Goal: Transaction & Acquisition: Purchase product/service

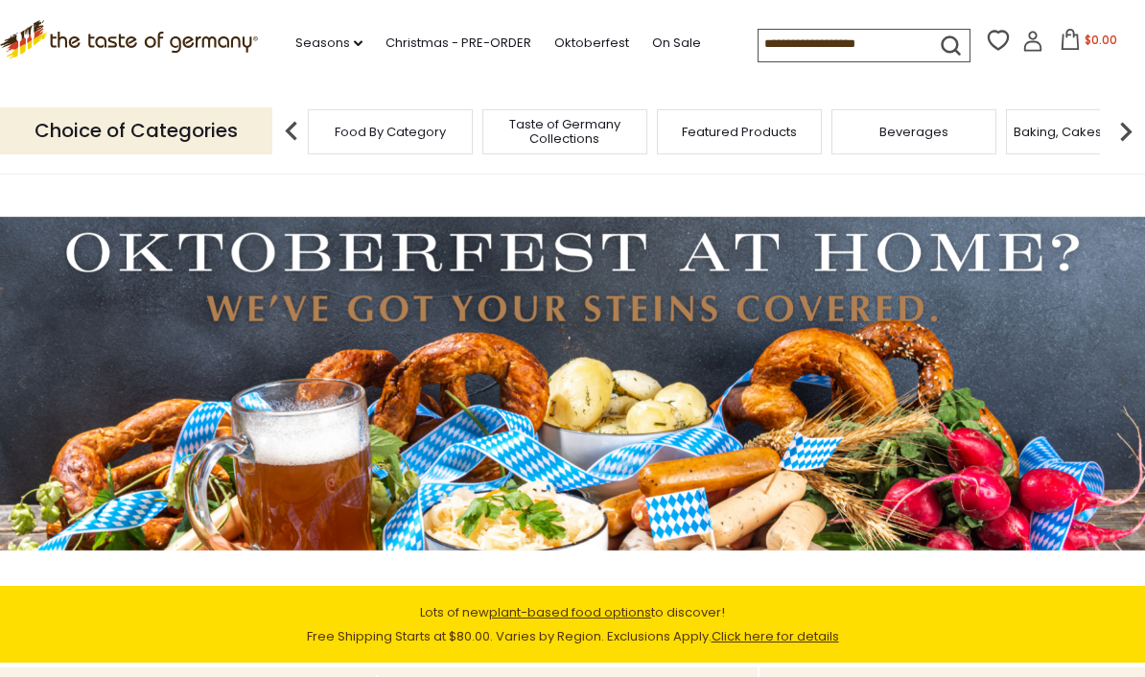
click at [449, 37] on link "Christmas - PRE-ORDER" at bounding box center [458, 43] width 146 height 21
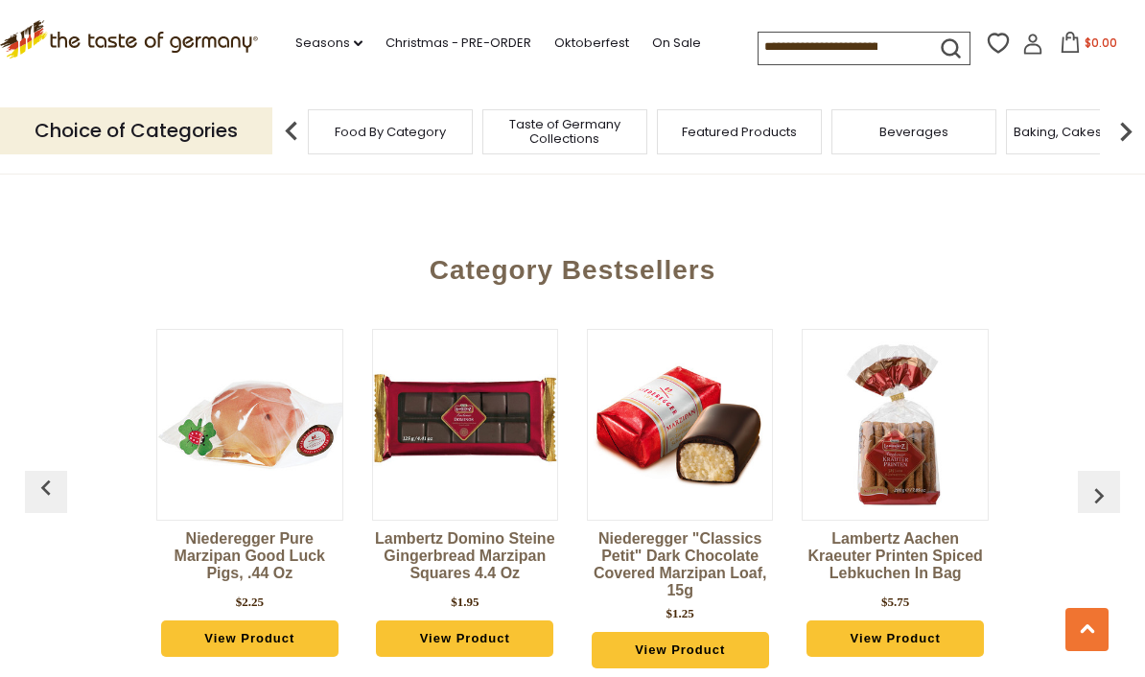
scroll to position [770, 0]
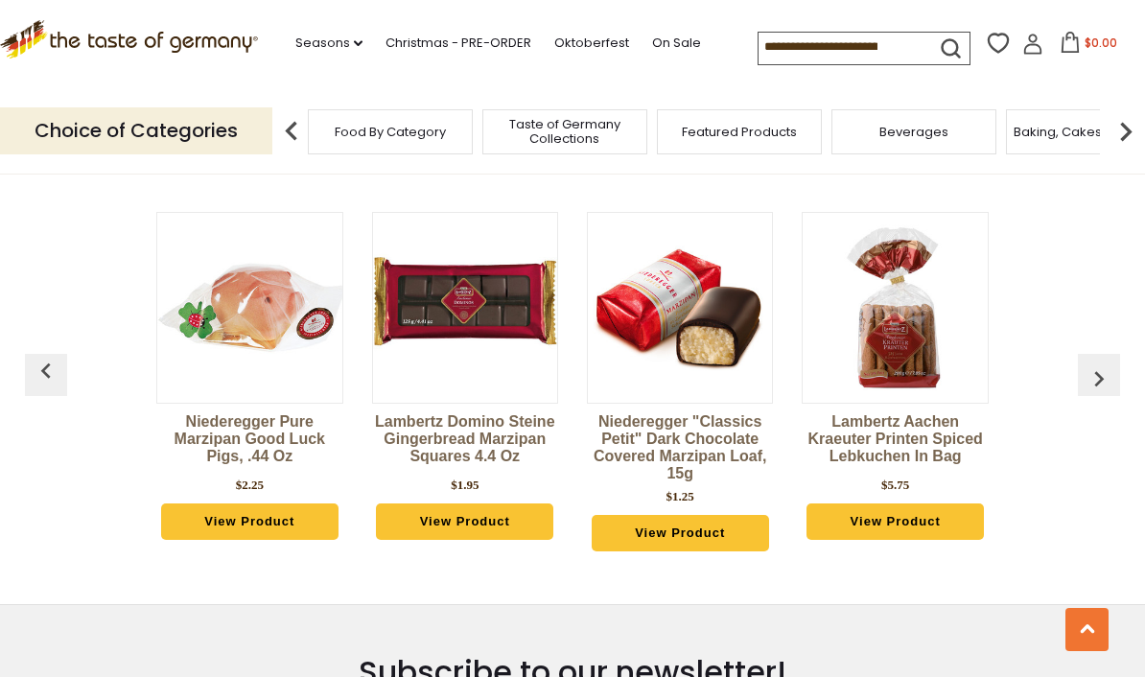
click at [1101, 380] on img "button" at bounding box center [1099, 378] width 31 height 31
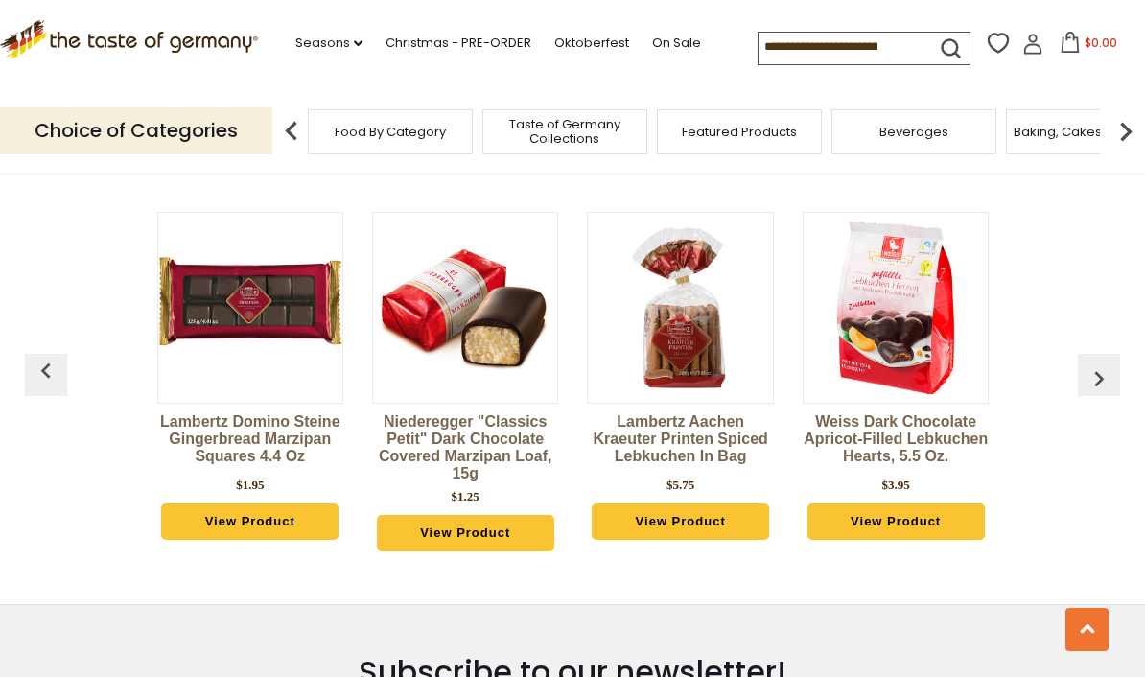
click at [1100, 381] on img "button" at bounding box center [1099, 378] width 31 height 31
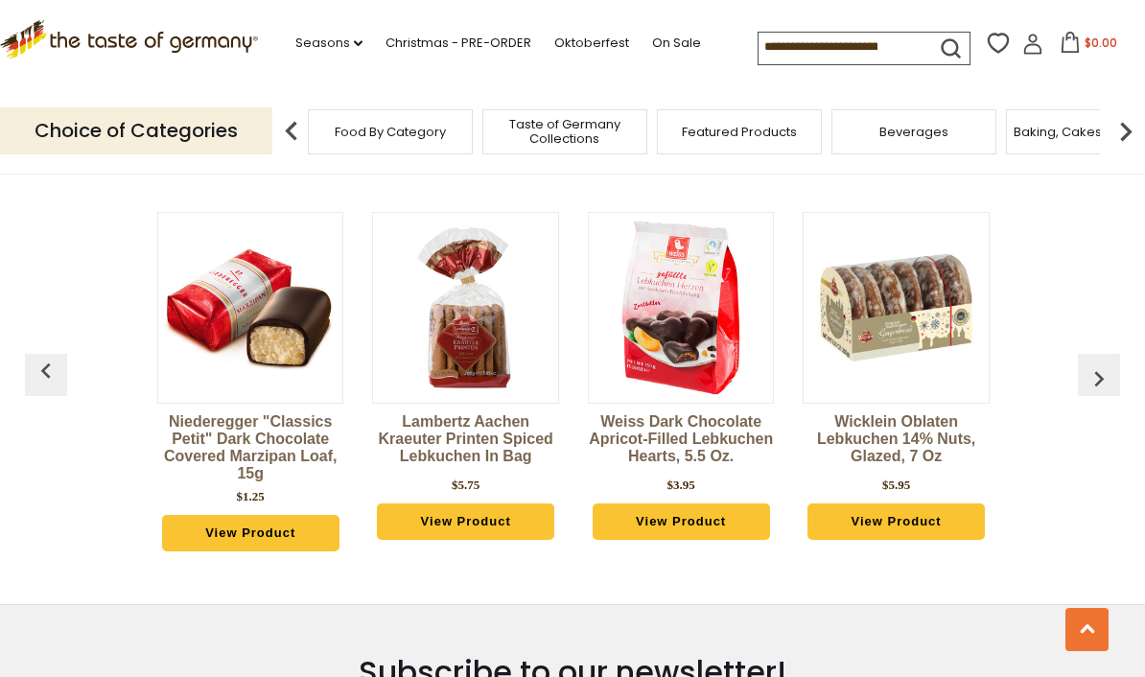
click at [1105, 382] on img "button" at bounding box center [1099, 378] width 31 height 31
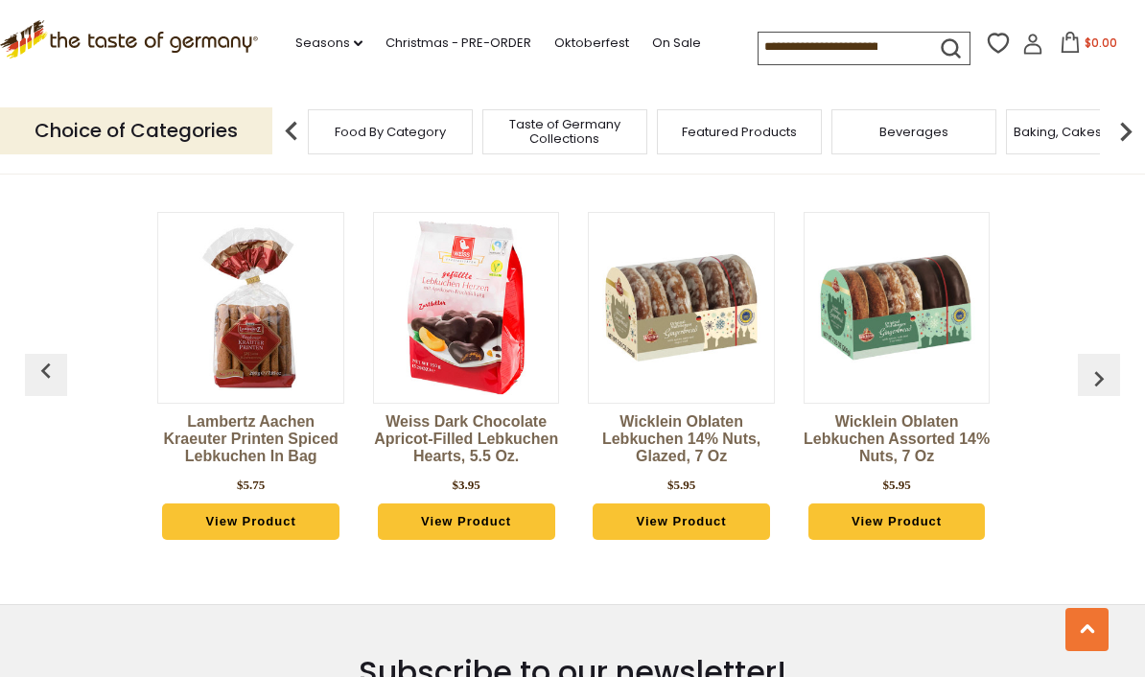
click at [1108, 380] on img "button" at bounding box center [1099, 378] width 31 height 31
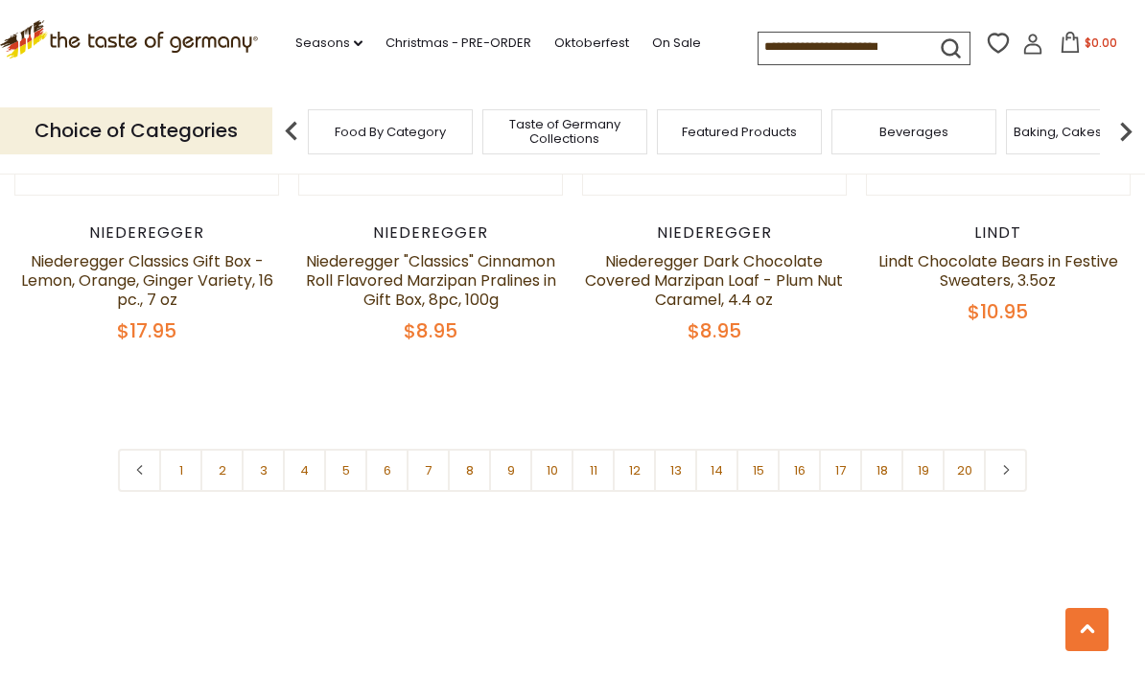
scroll to position [4503, 0]
click at [222, 450] on link "2" at bounding box center [221, 471] width 43 height 43
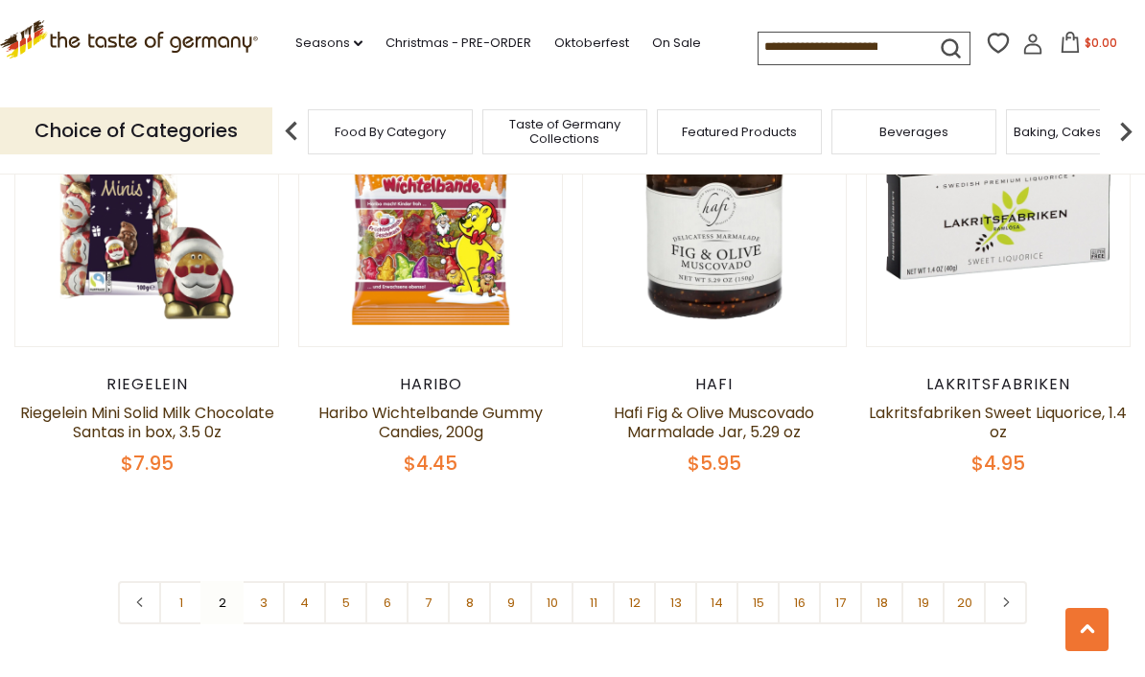
scroll to position [4397, 0]
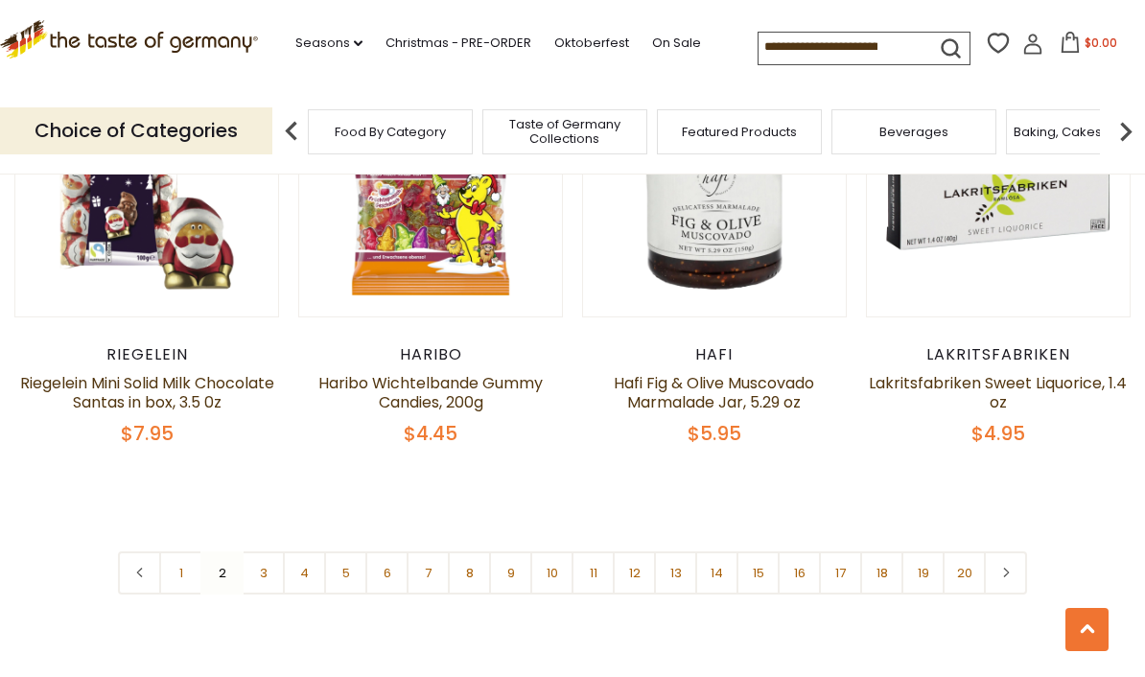
click at [272, 551] on link "3" at bounding box center [263, 572] width 43 height 43
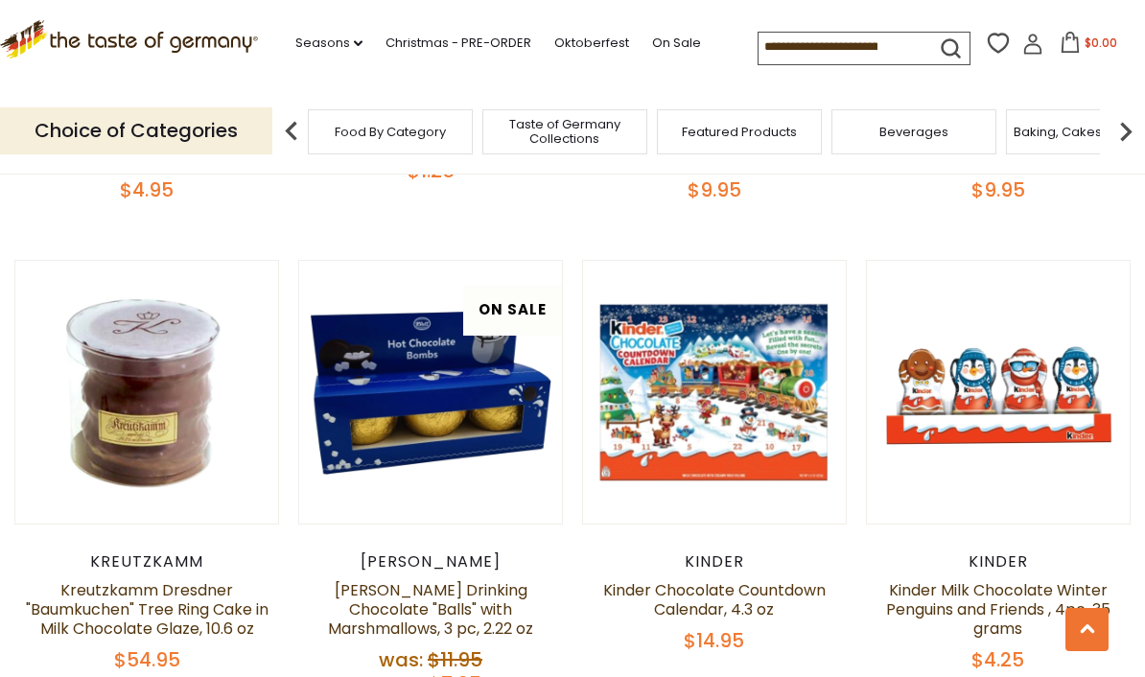
scroll to position [860, 0]
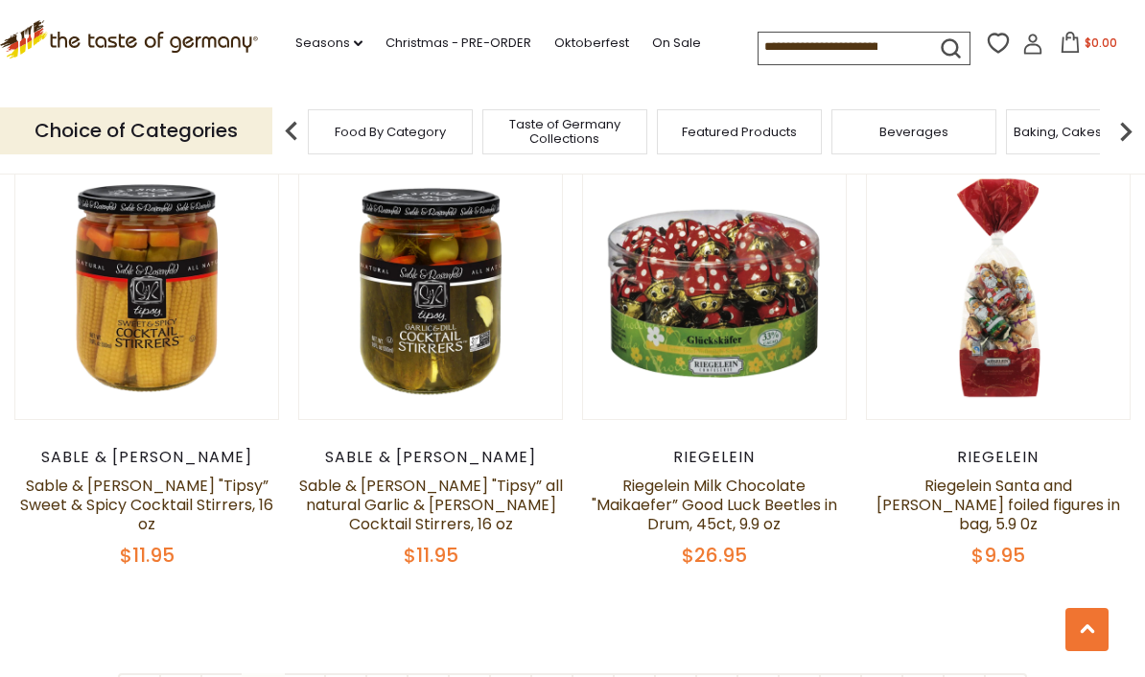
scroll to position [4248, 0]
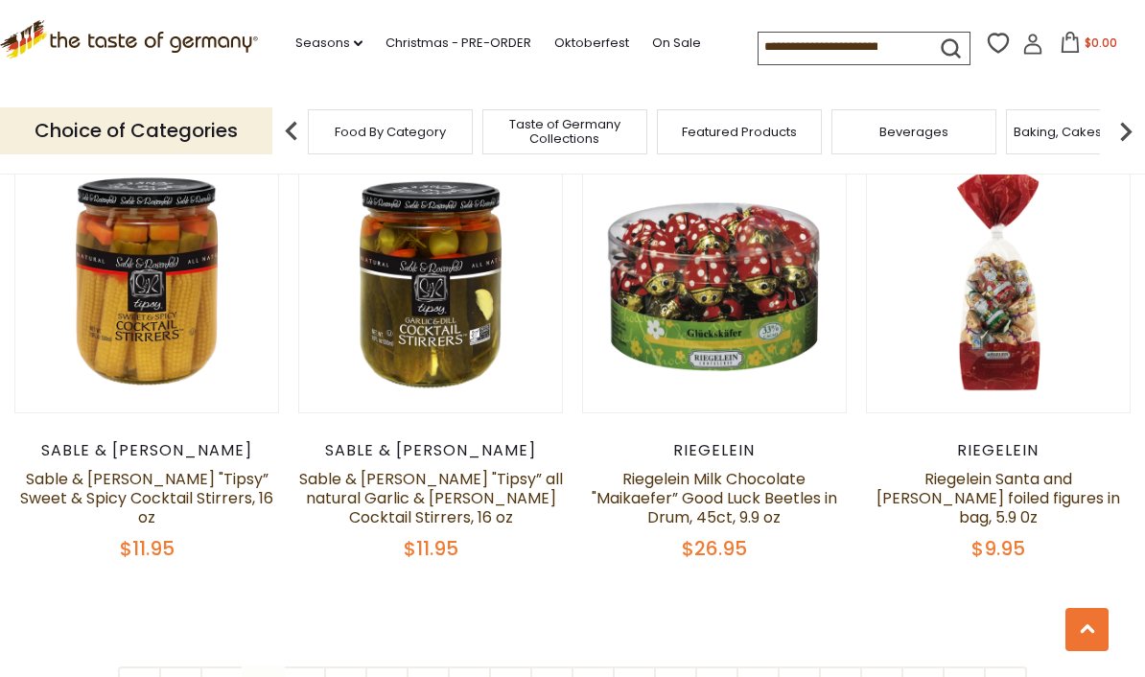
click at [732, 535] on span "$26.95" at bounding box center [714, 548] width 65 height 27
click at [736, 468] on link "Riegelein Milk Chocolate "Maikaefer” Good Luck Beetles in Drum, 45ct, 9.9 oz" at bounding box center [714, 498] width 245 height 60
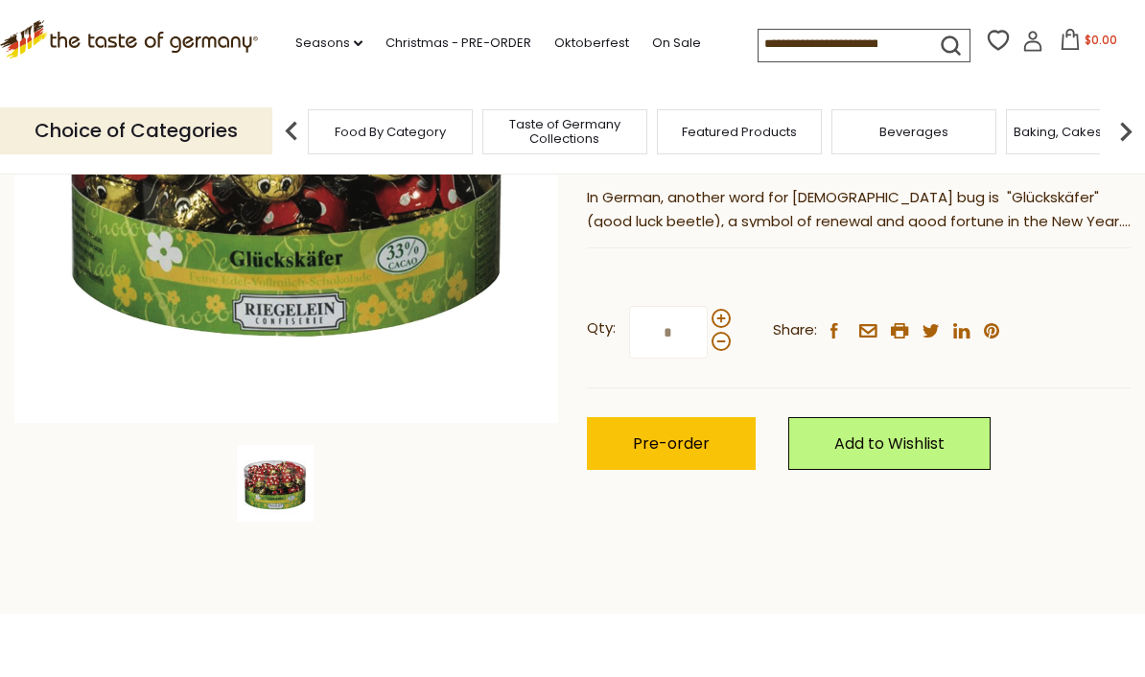
scroll to position [427, 0]
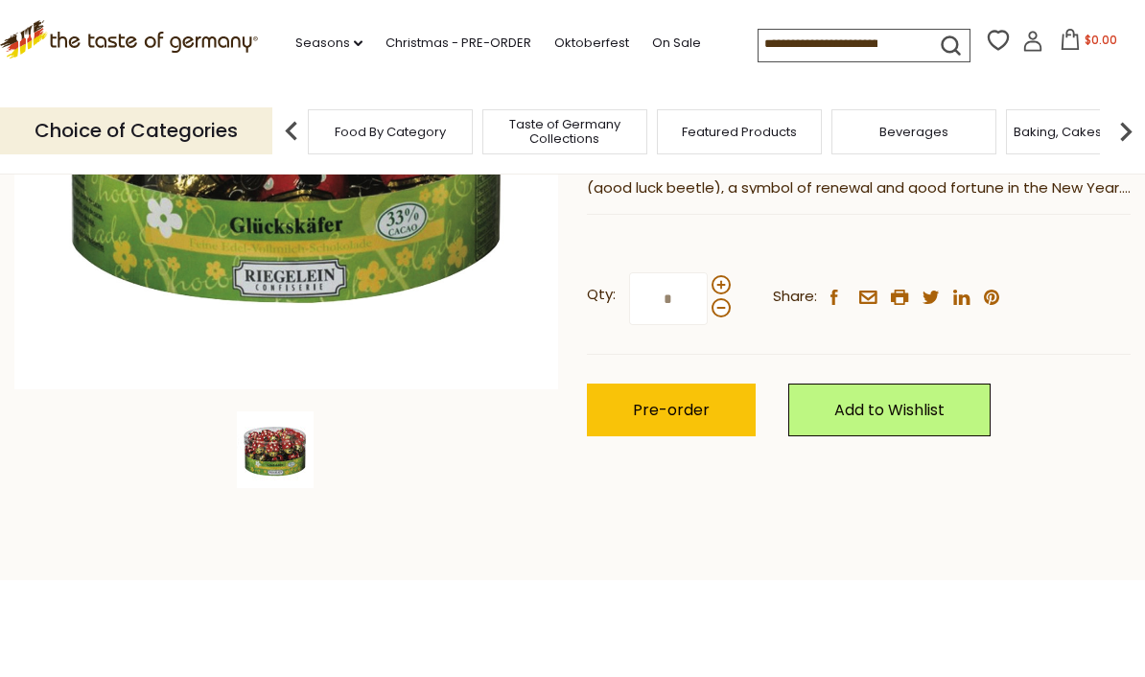
click at [669, 413] on span "Pre-order" at bounding box center [671, 410] width 77 height 22
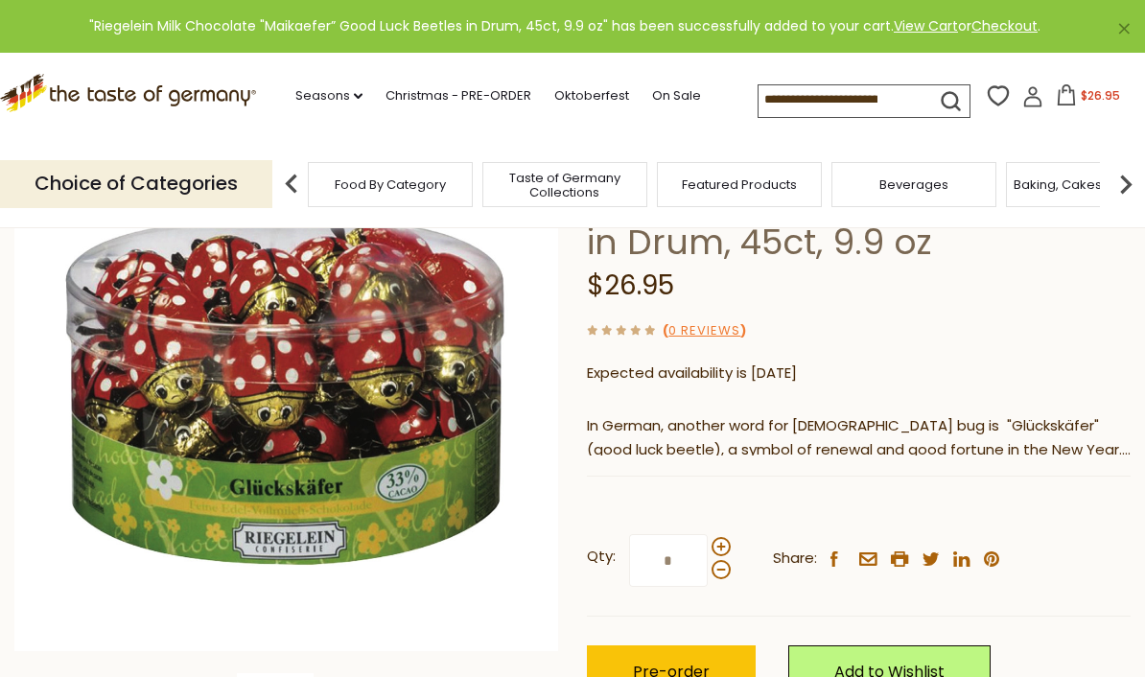
scroll to position [0, 0]
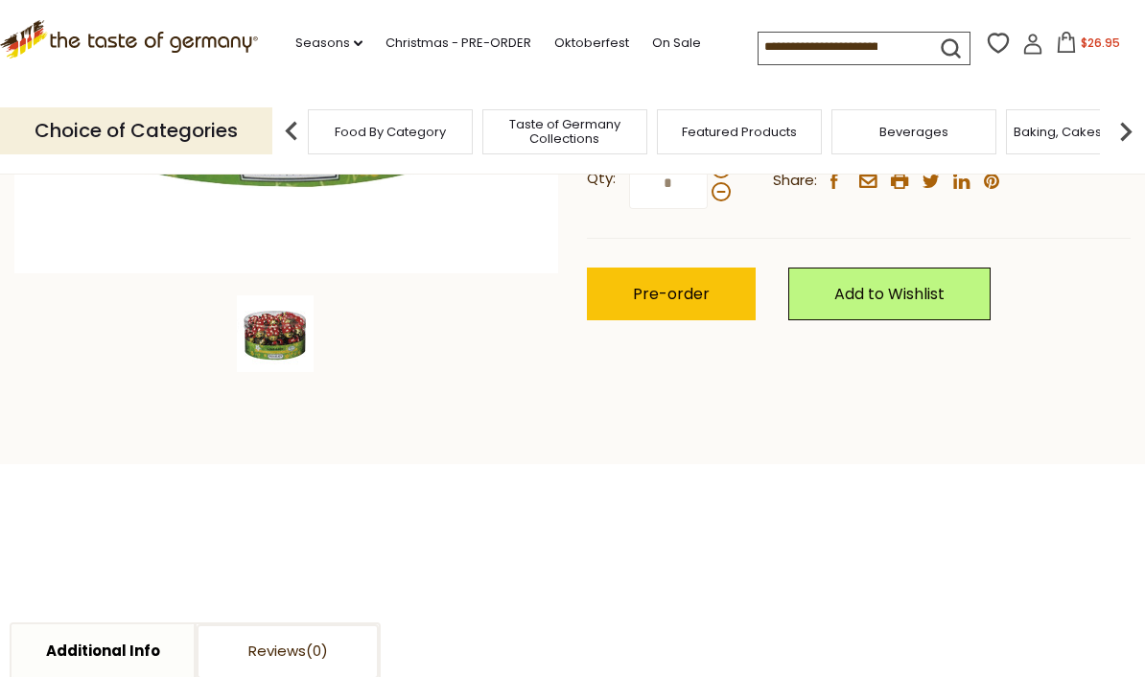
scroll to position [542, 0]
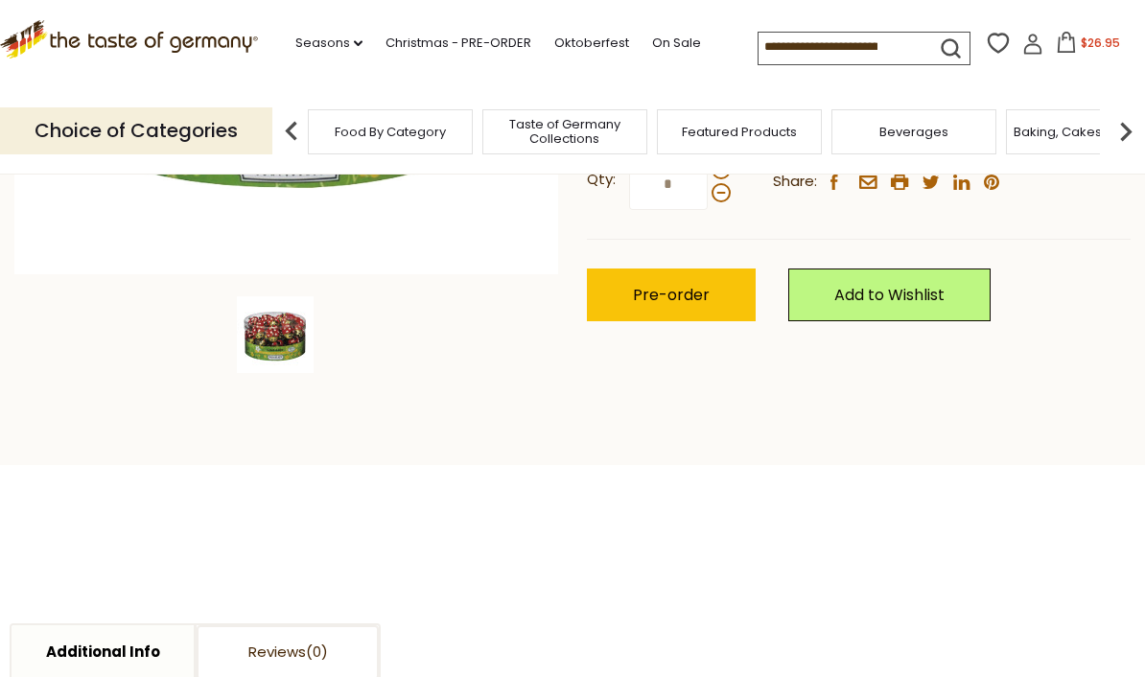
click at [676, 294] on span "Pre-order" at bounding box center [671, 295] width 77 height 22
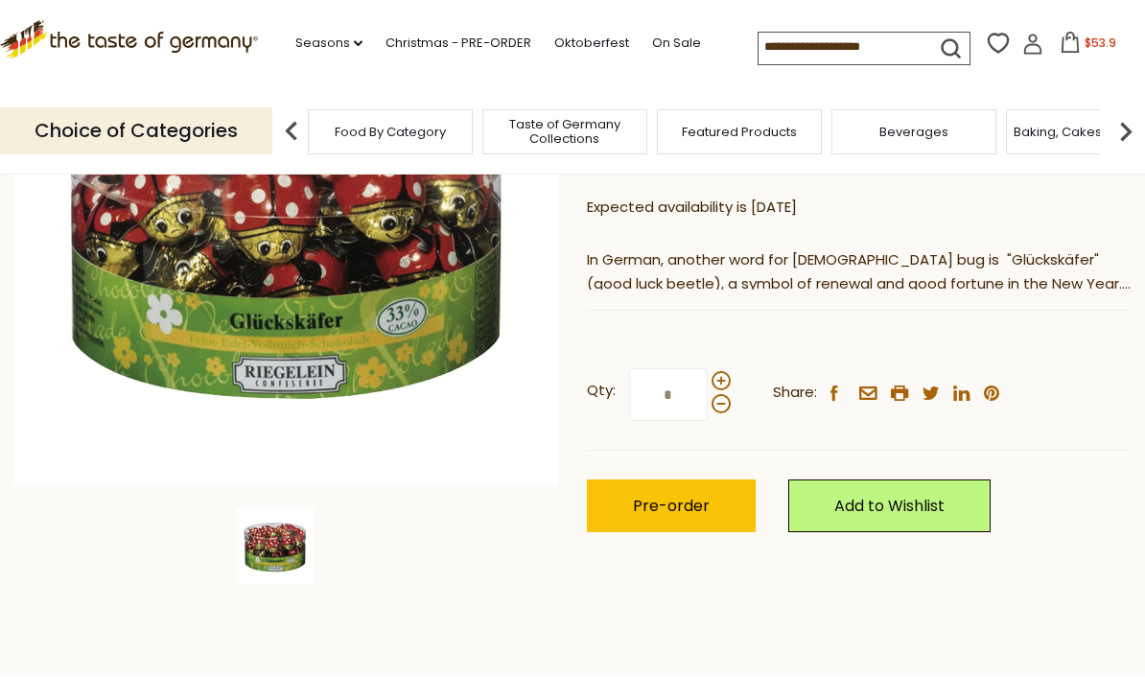
scroll to position [0, 0]
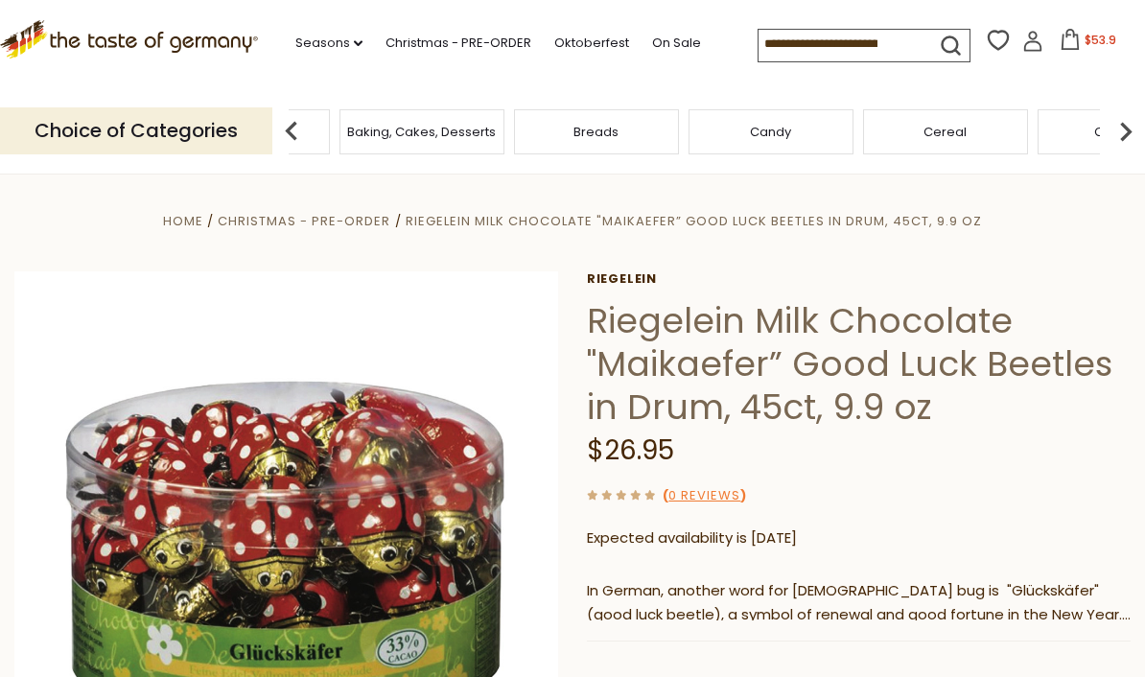
click at [330, 128] on div "Beverages" at bounding box center [247, 131] width 165 height 45
click at [439, 43] on link "Christmas - PRE-ORDER" at bounding box center [458, 43] width 146 height 21
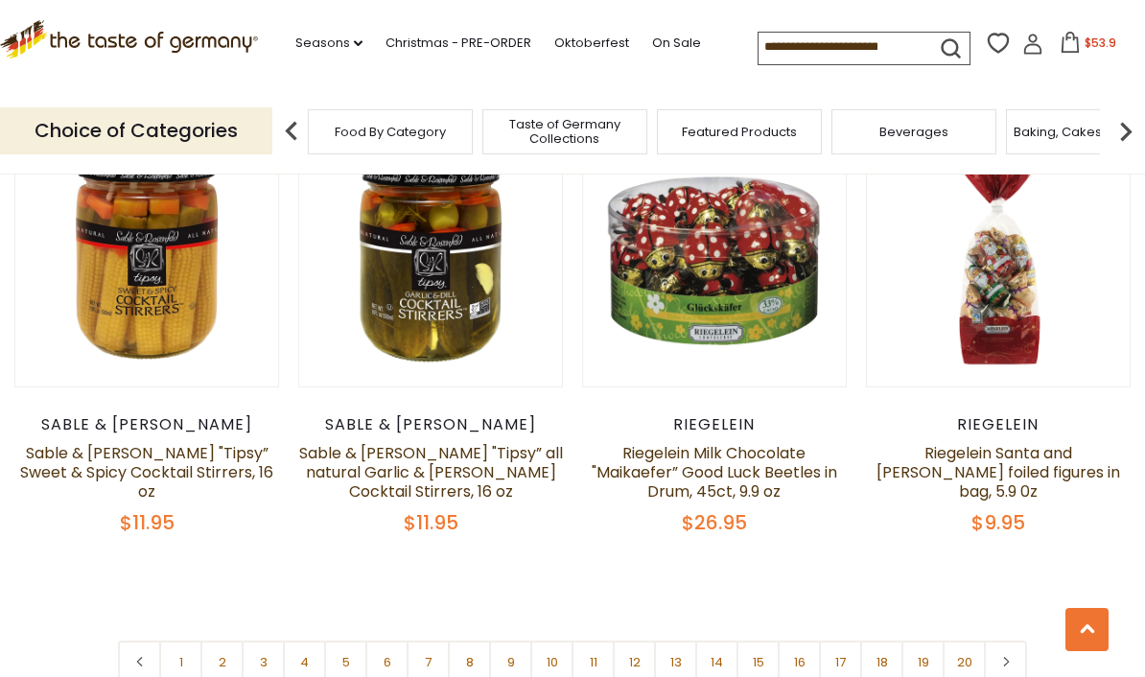
scroll to position [4426, 0]
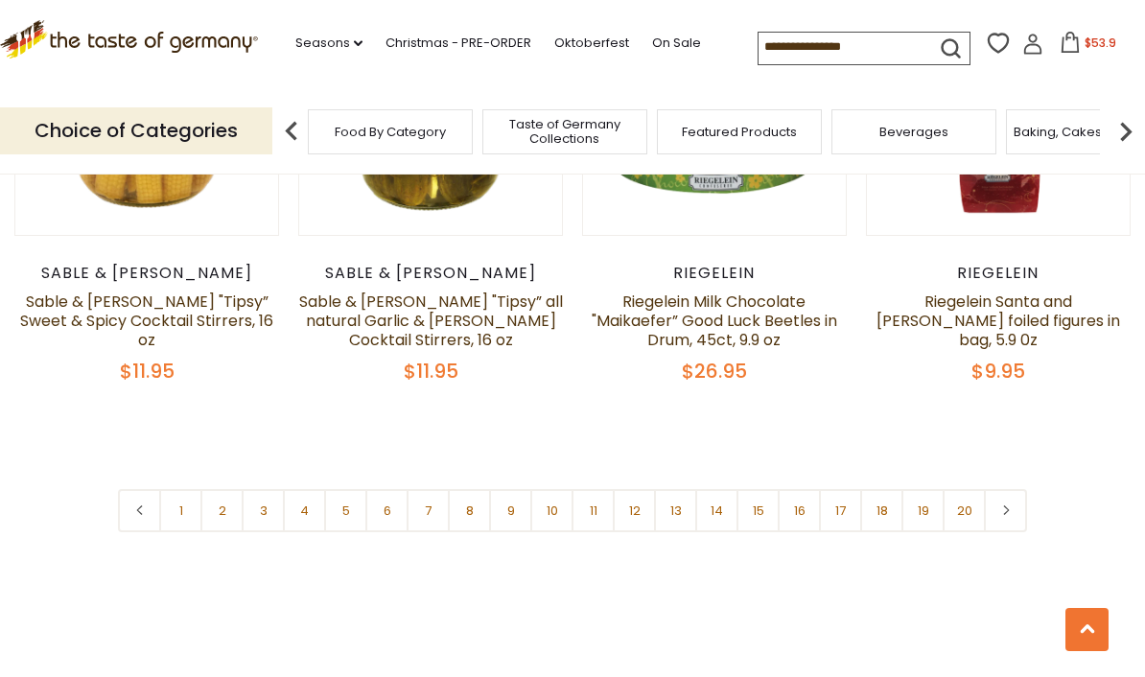
click at [268, 489] on link "3" at bounding box center [263, 510] width 43 height 43
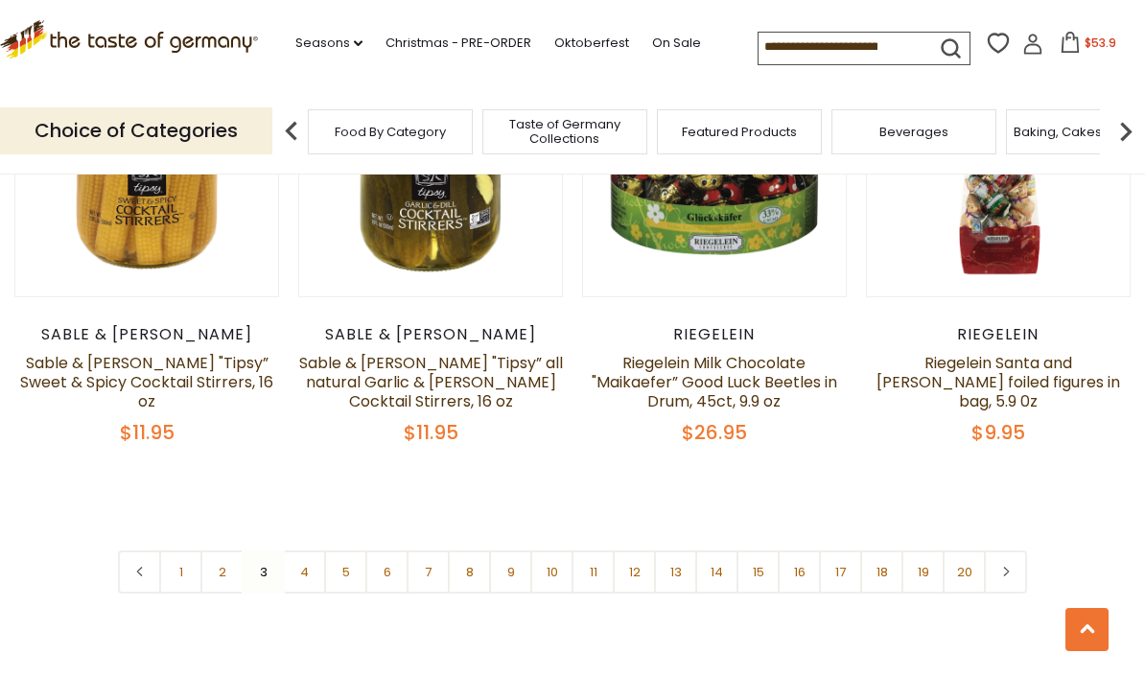
scroll to position [4380, 0]
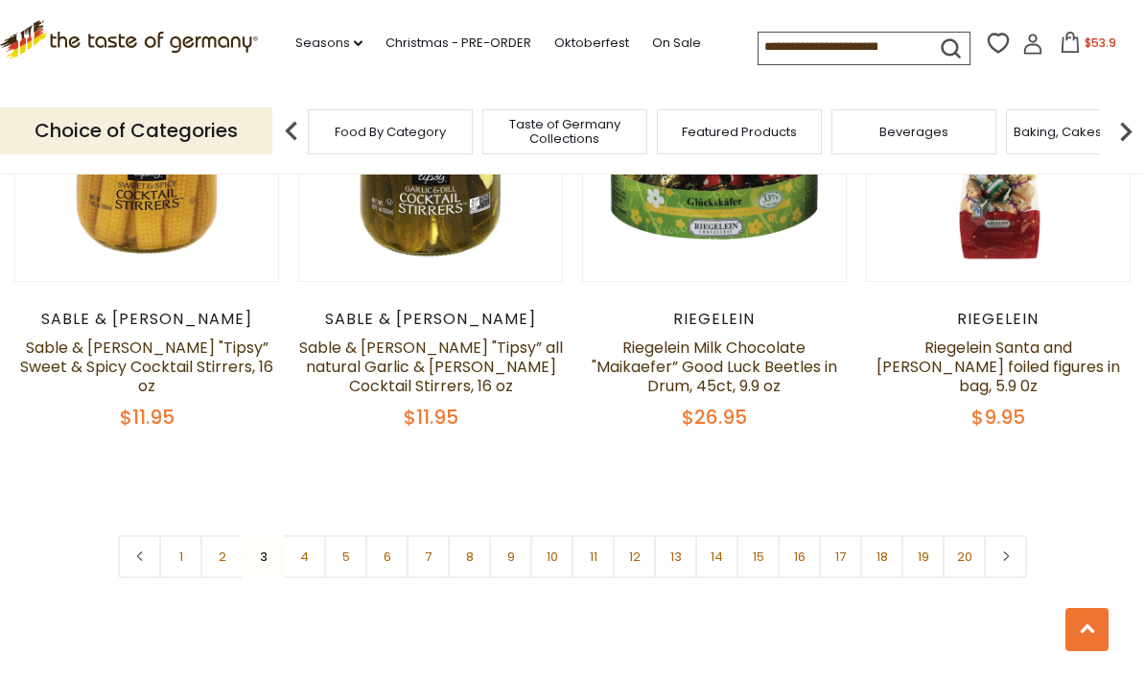
click at [309, 535] on link "4" at bounding box center [304, 556] width 43 height 43
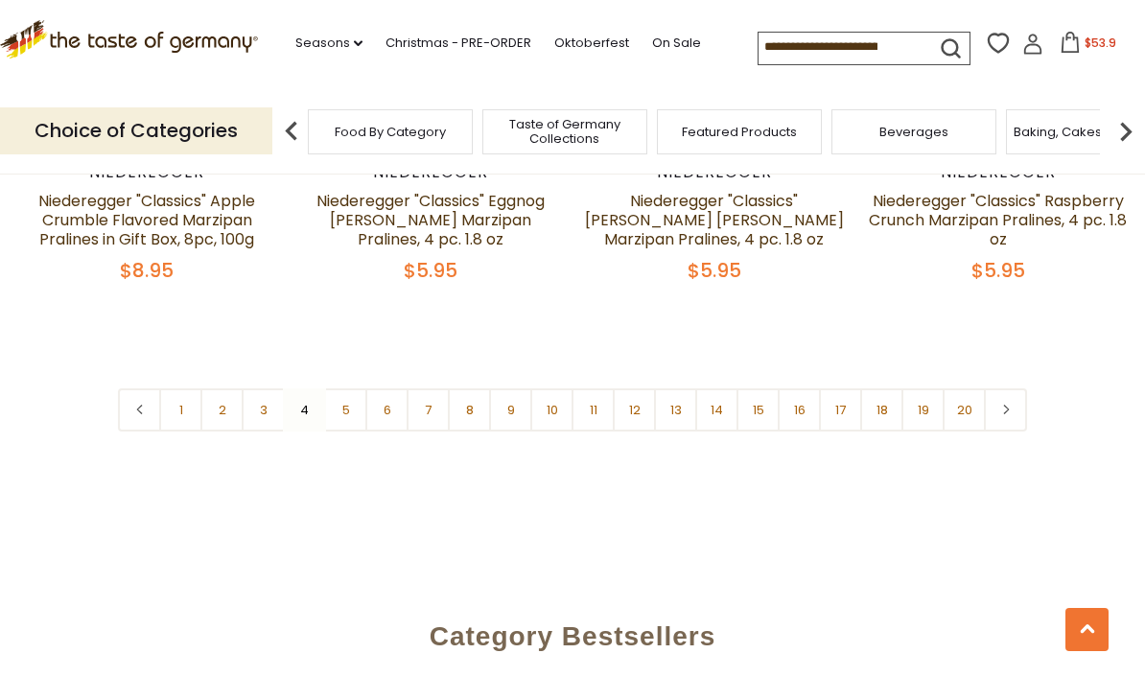
scroll to position [4590, 0]
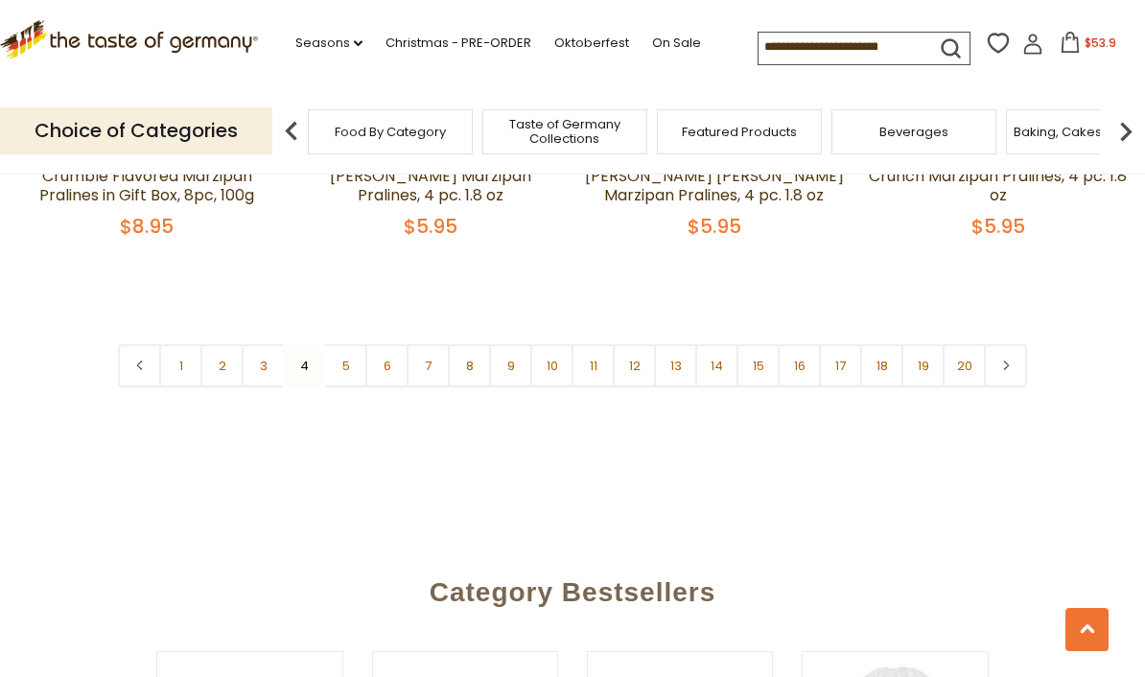
click at [351, 344] on link "5" at bounding box center [345, 365] width 43 height 43
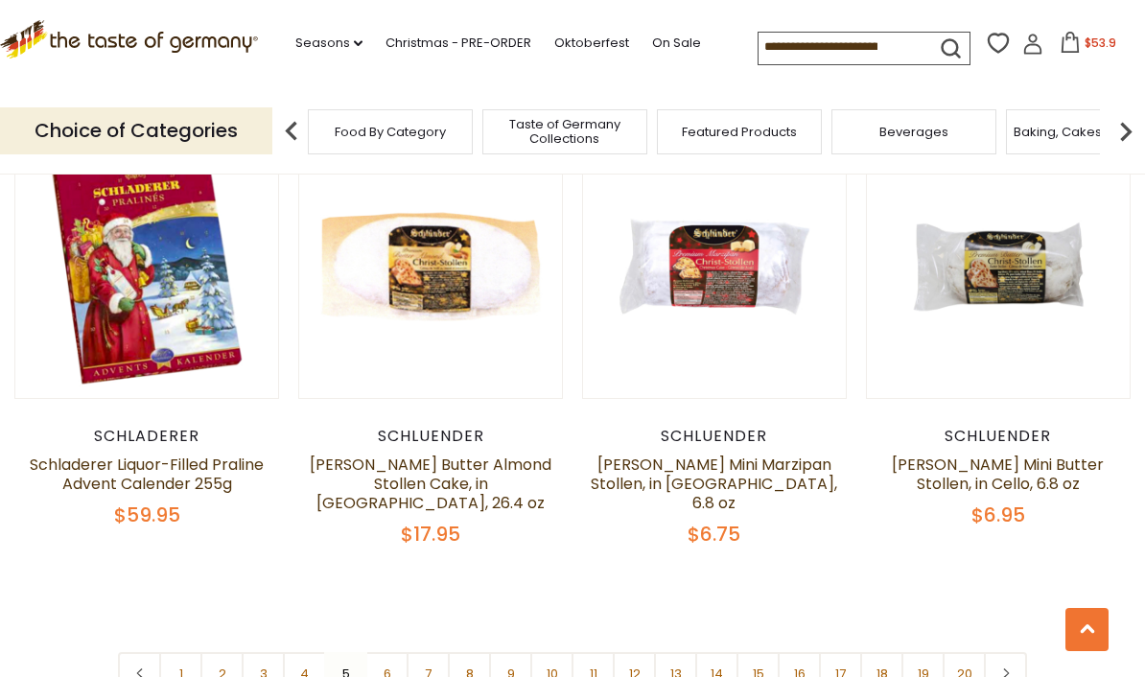
scroll to position [4316, 0]
click at [386, 651] on link "6" at bounding box center [386, 672] width 43 height 43
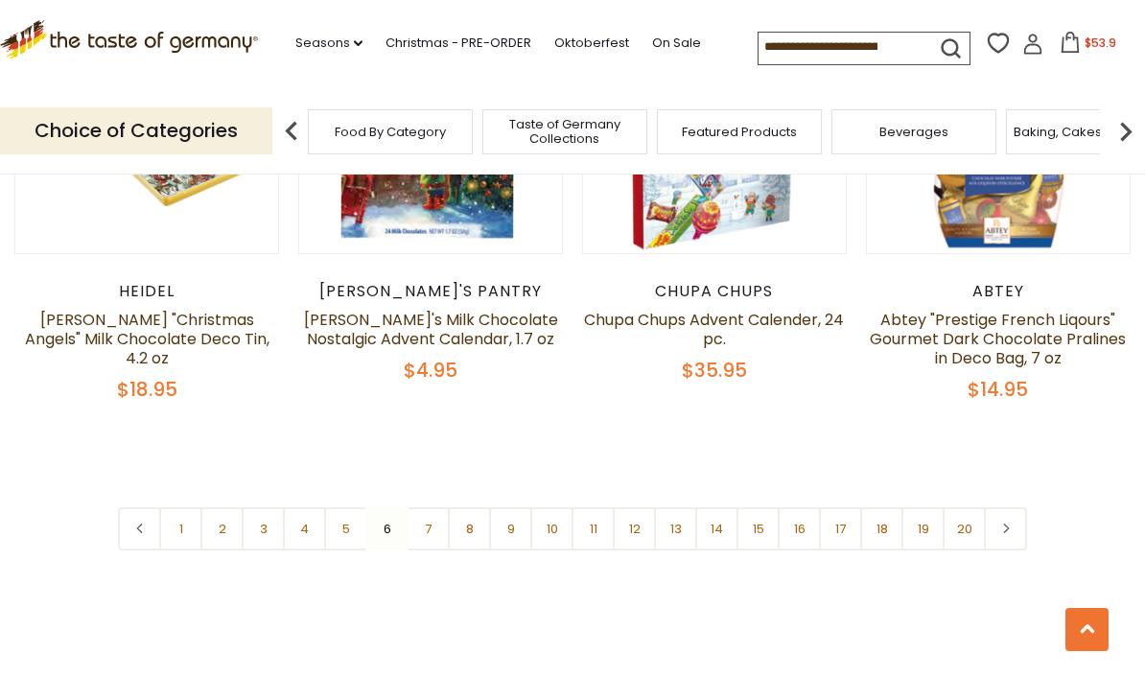
scroll to position [4410, 0]
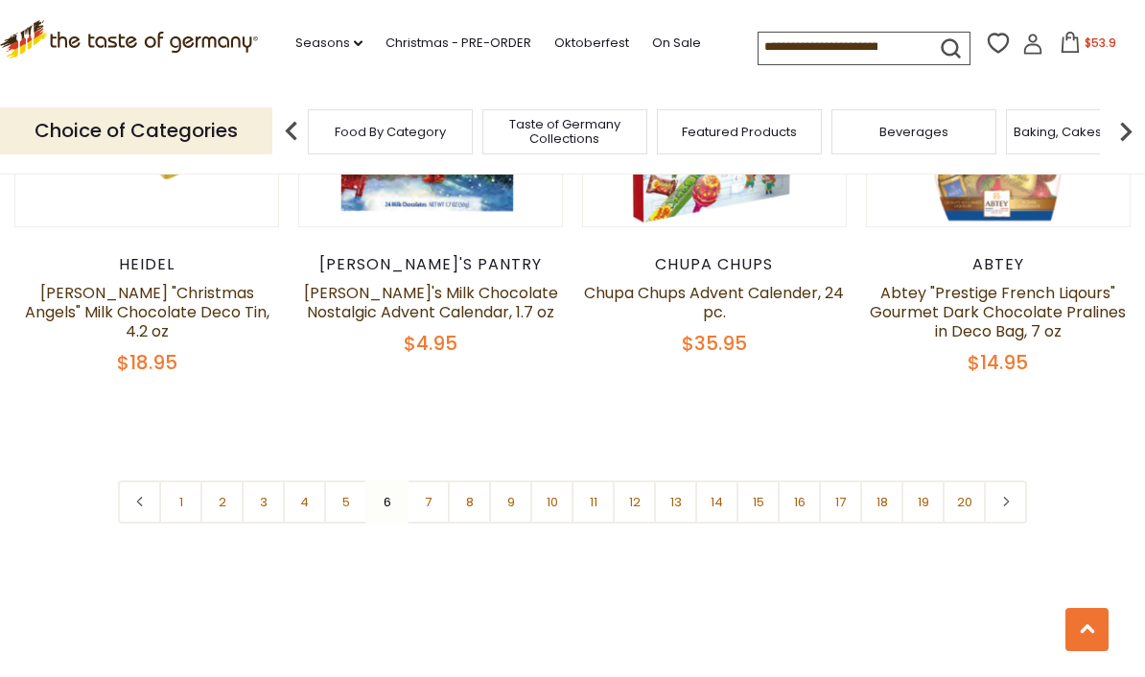
click at [433, 480] on link "7" at bounding box center [428, 501] width 43 height 43
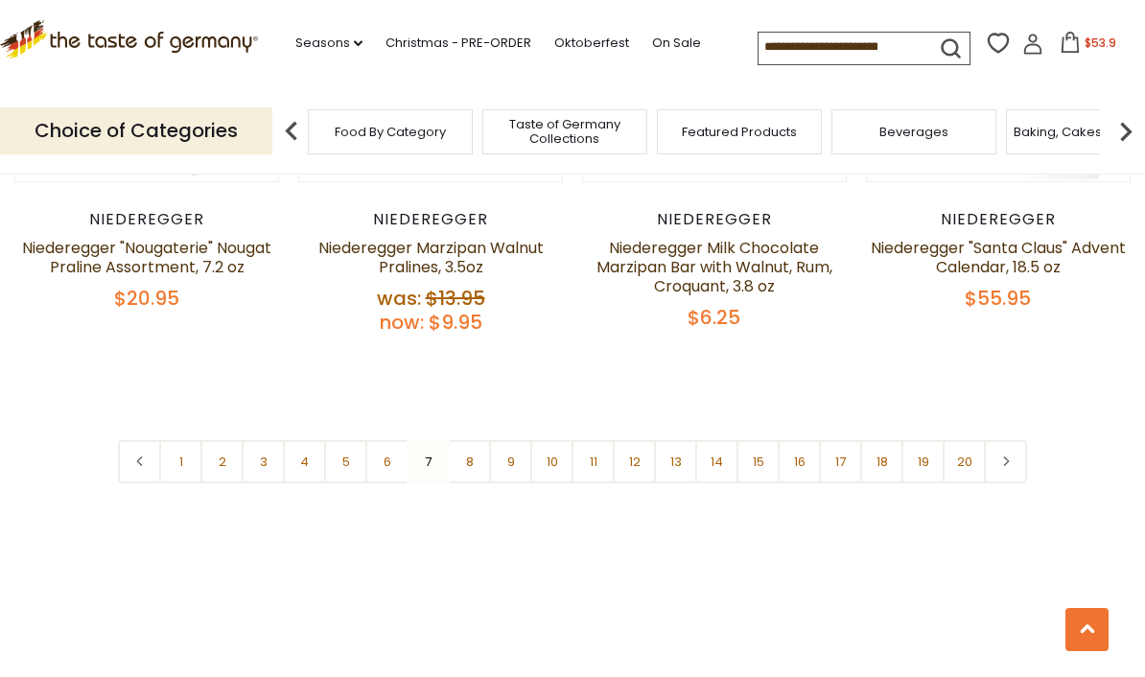
scroll to position [4623, 0]
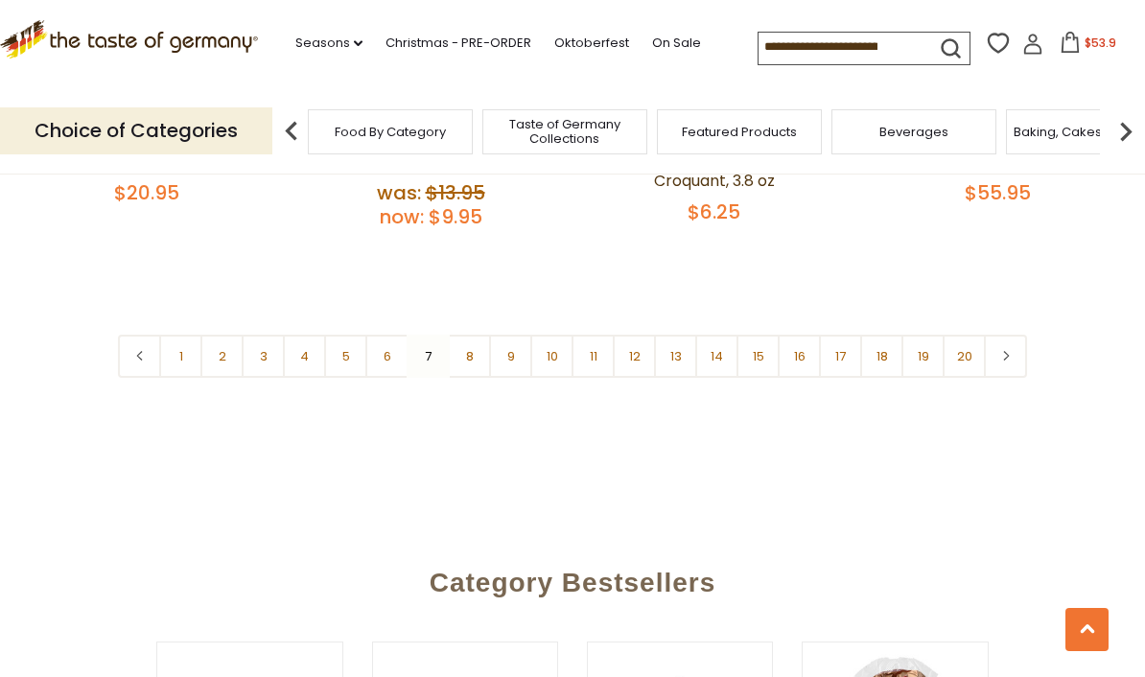
click at [469, 335] on link "8" at bounding box center [469, 356] width 43 height 43
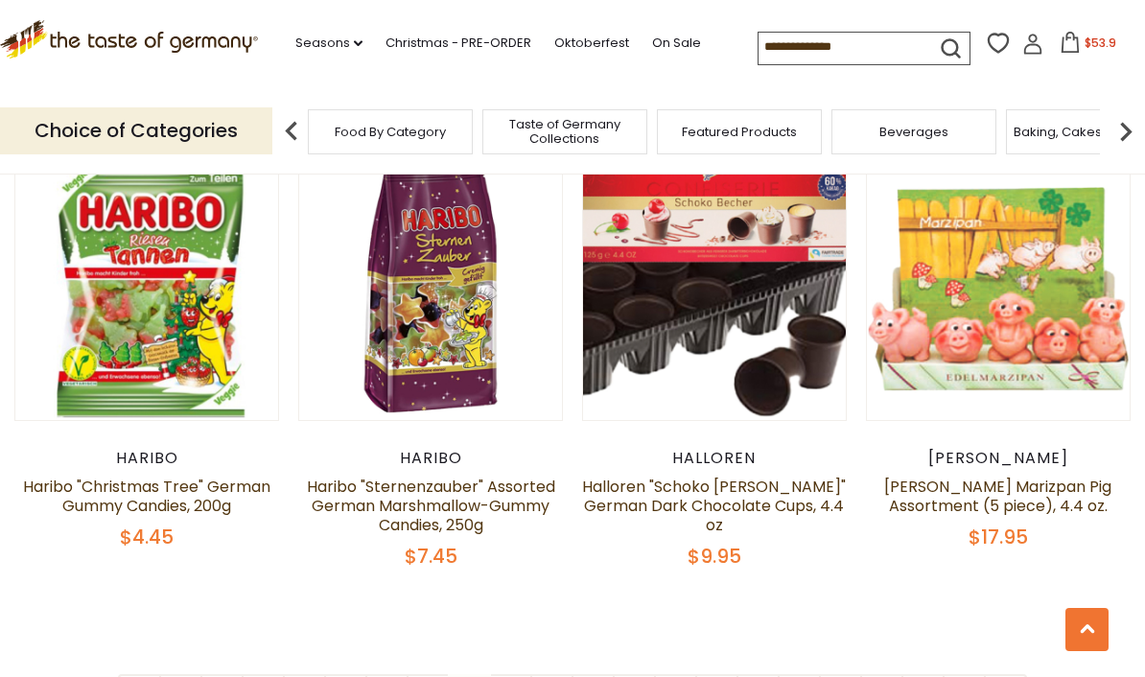
scroll to position [4269, 0]
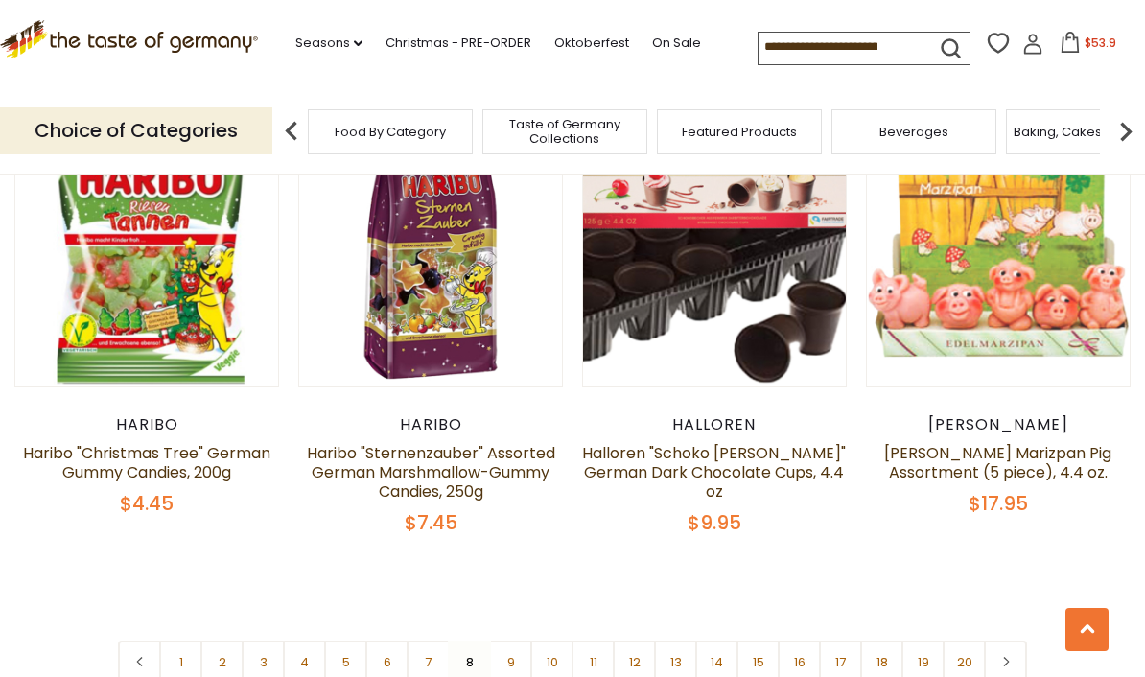
click at [518, 641] on link "9" at bounding box center [510, 662] width 43 height 43
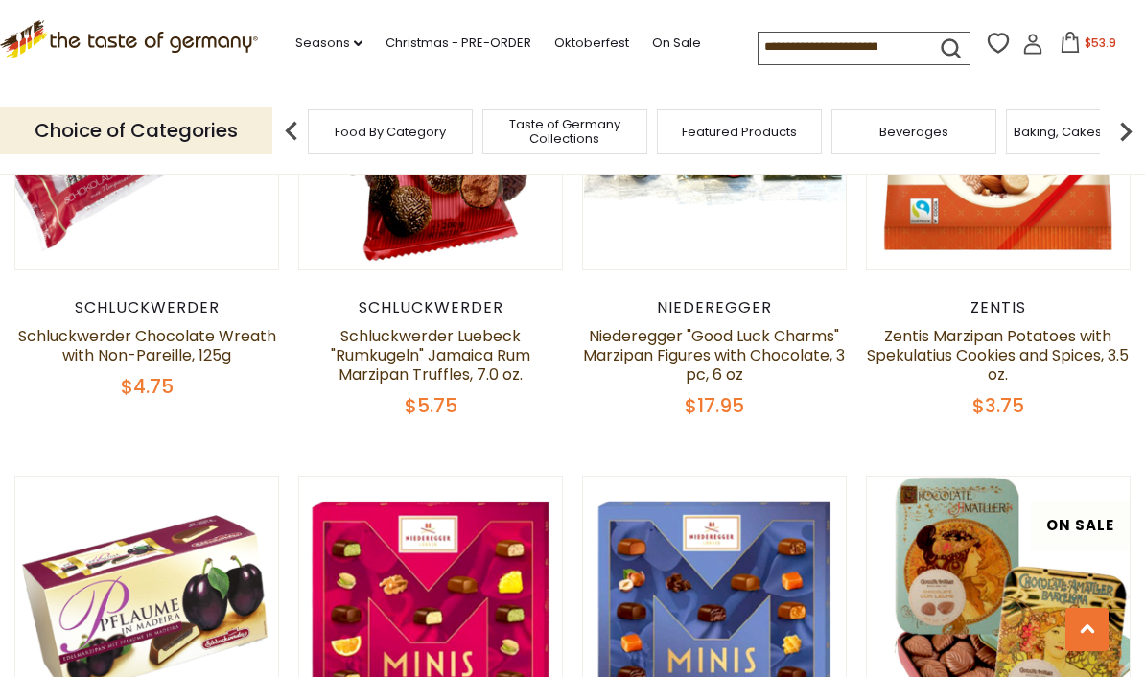
scroll to position [4170, 0]
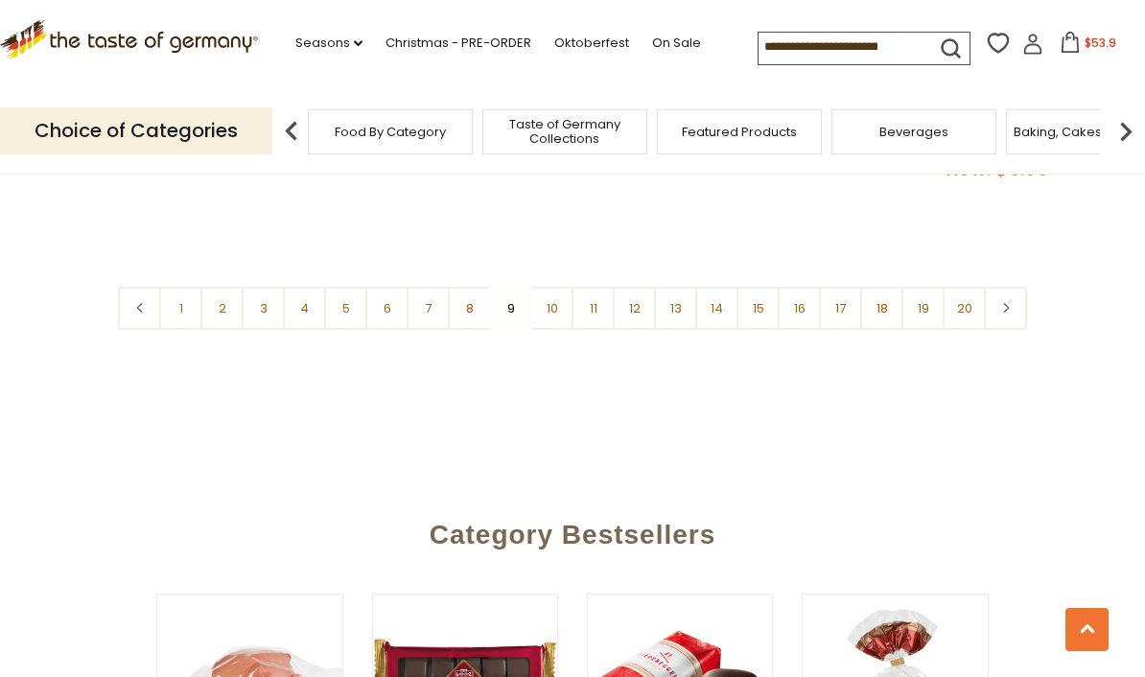
click at [554, 287] on link "10" at bounding box center [551, 308] width 43 height 43
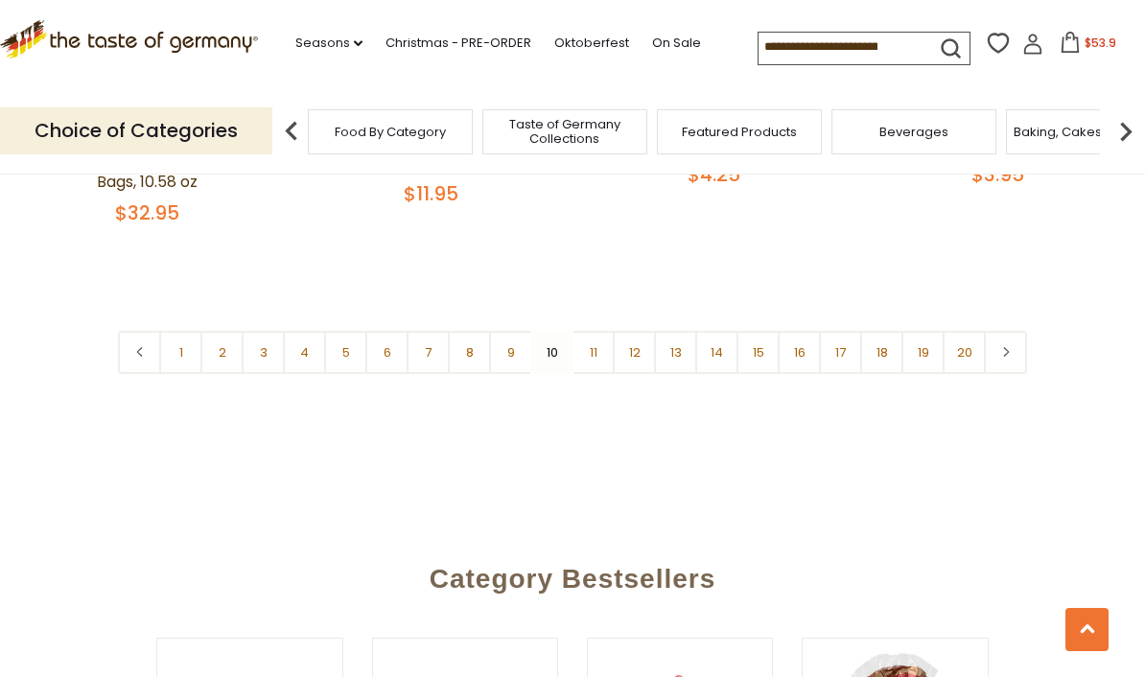
scroll to position [4705, 0]
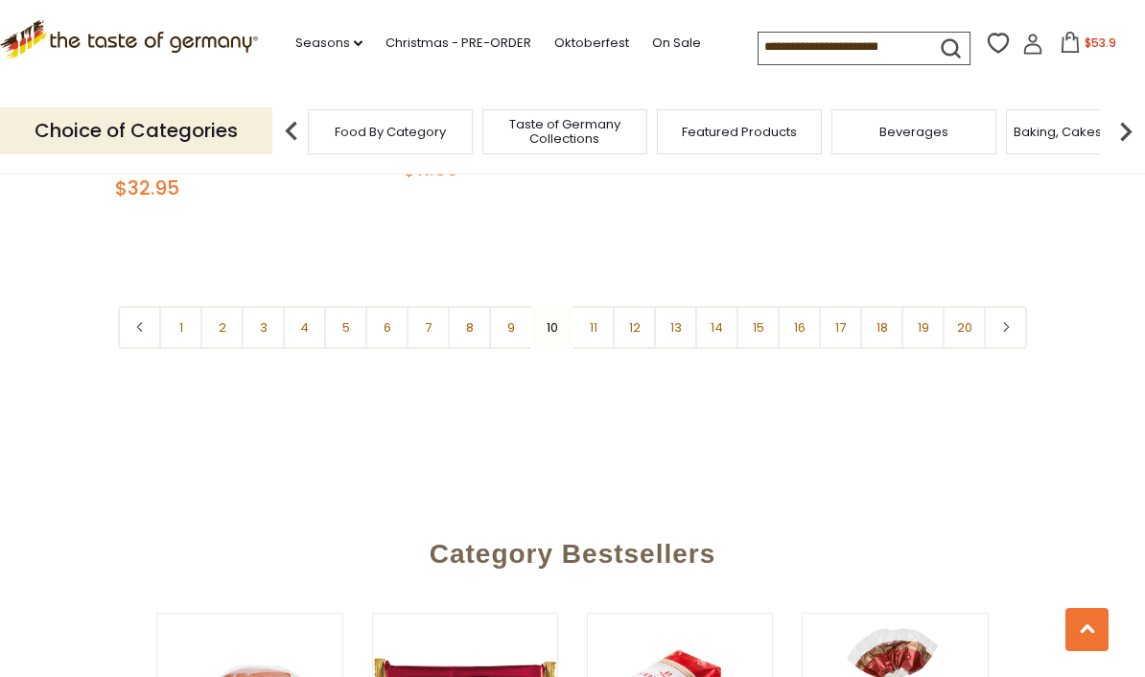
click at [602, 306] on link "11" at bounding box center [593, 327] width 43 height 43
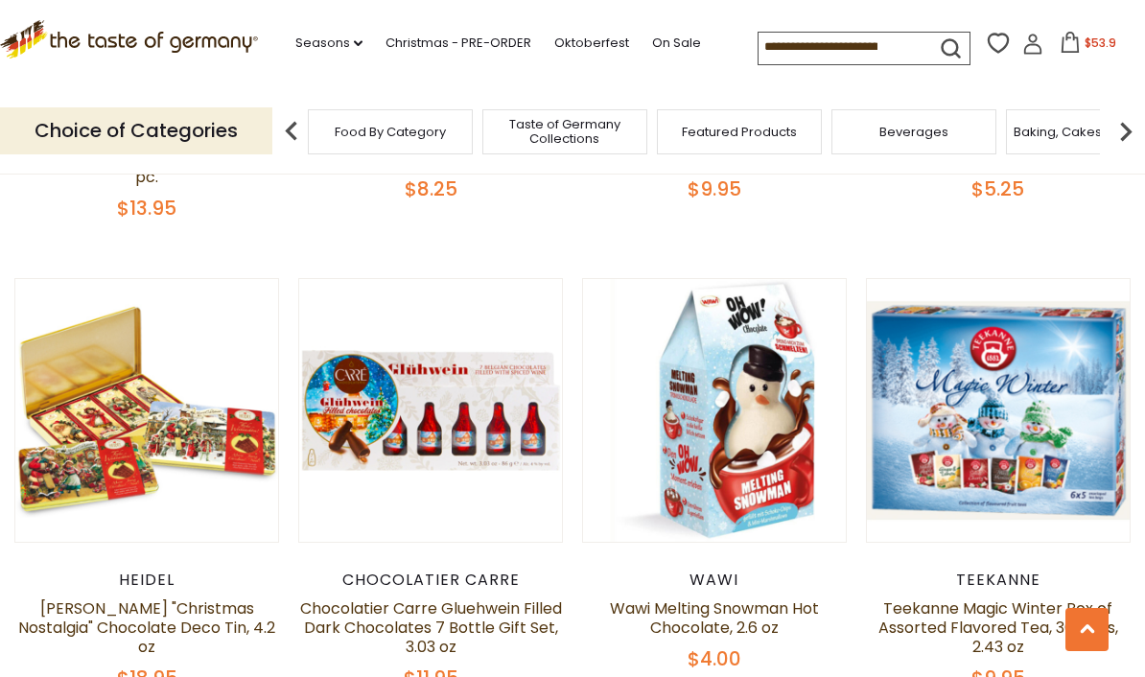
scroll to position [910, 0]
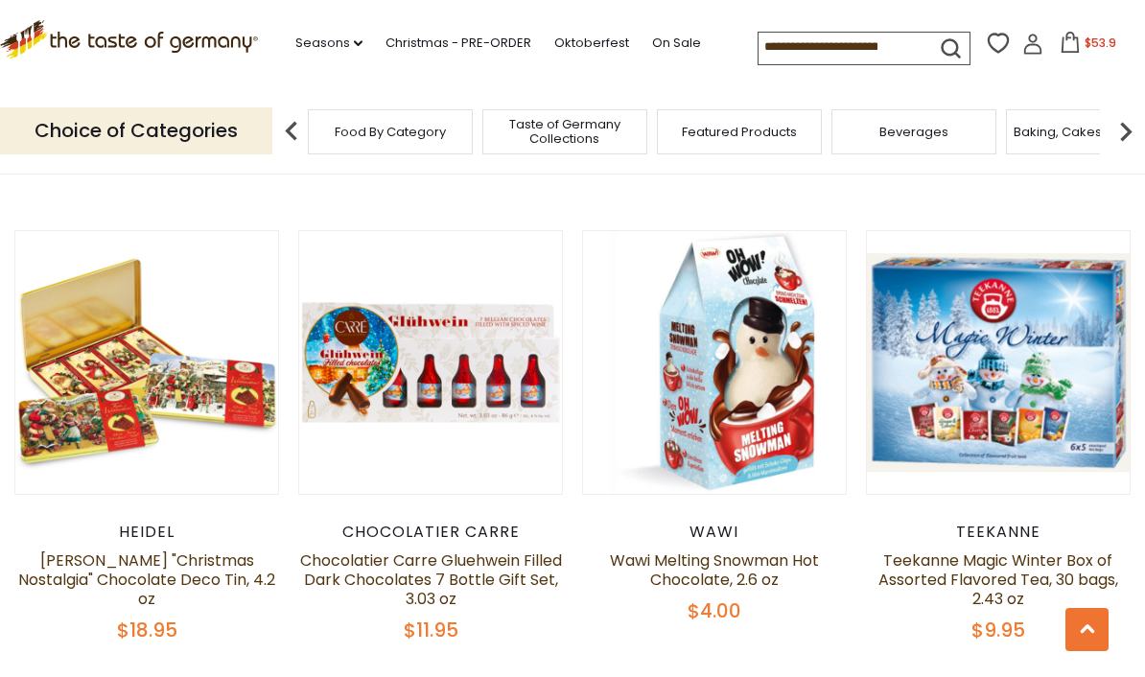
click at [1009, 617] on span "$9.95" at bounding box center [998, 630] width 54 height 27
click at [996, 617] on span "$9.95" at bounding box center [998, 630] width 54 height 27
click at [1013, 45] on button "Quick View" at bounding box center [997, 23] width 129 height 43
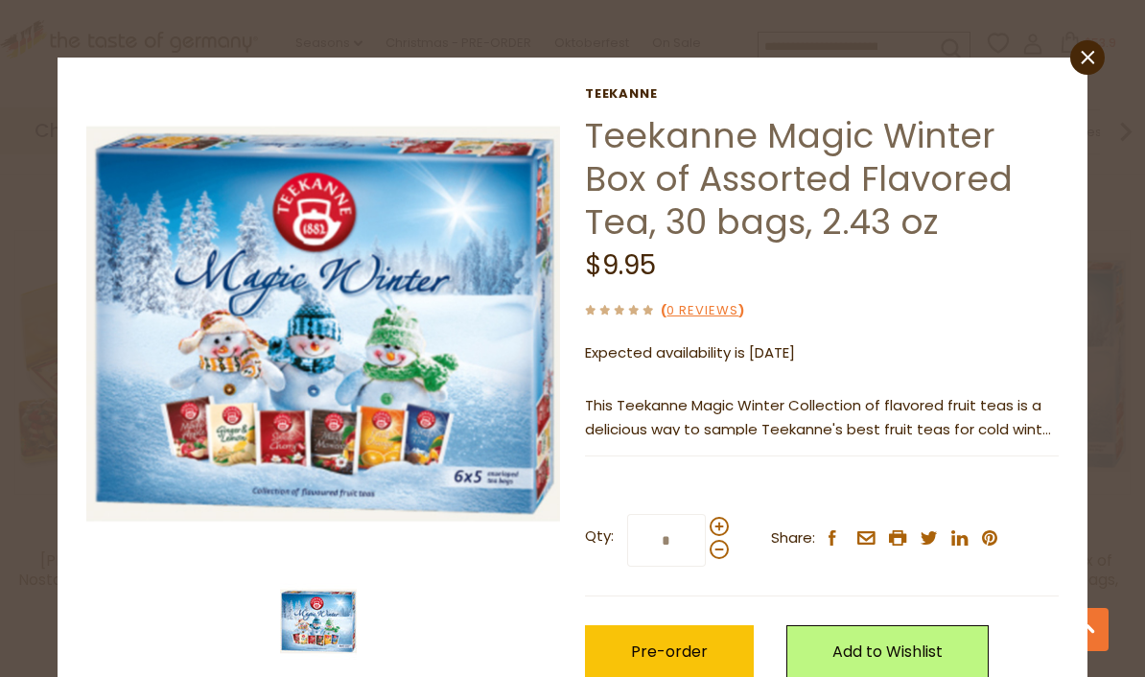
click at [681, 648] on span "Pre-order" at bounding box center [669, 652] width 77 height 22
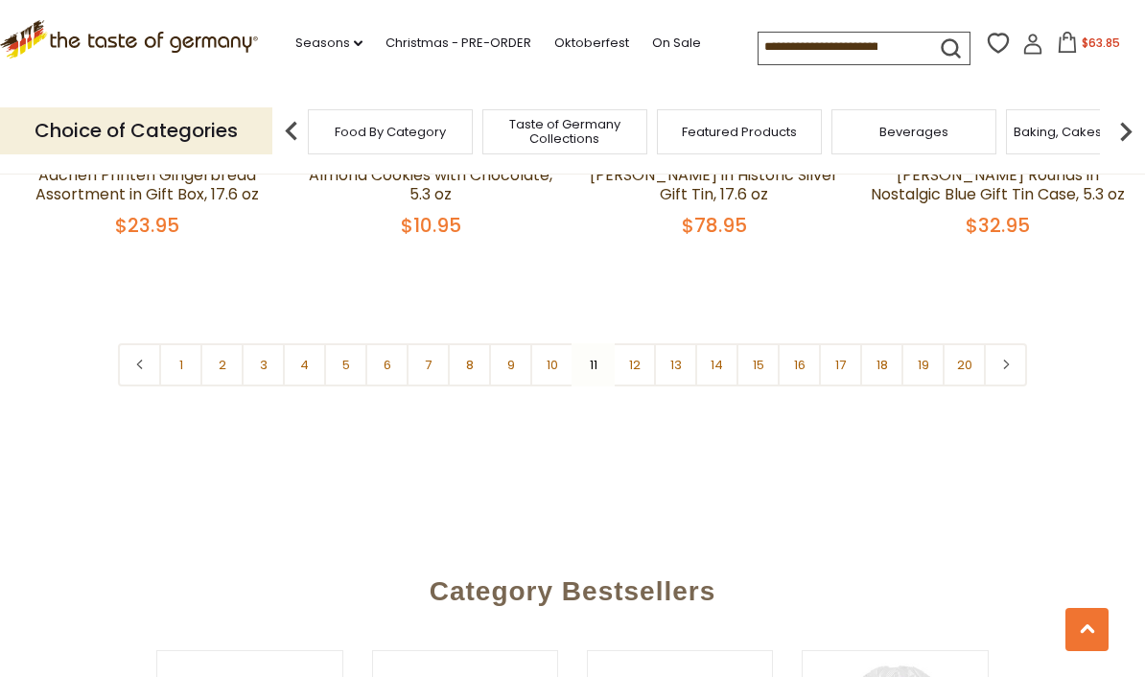
scroll to position [4628, 0]
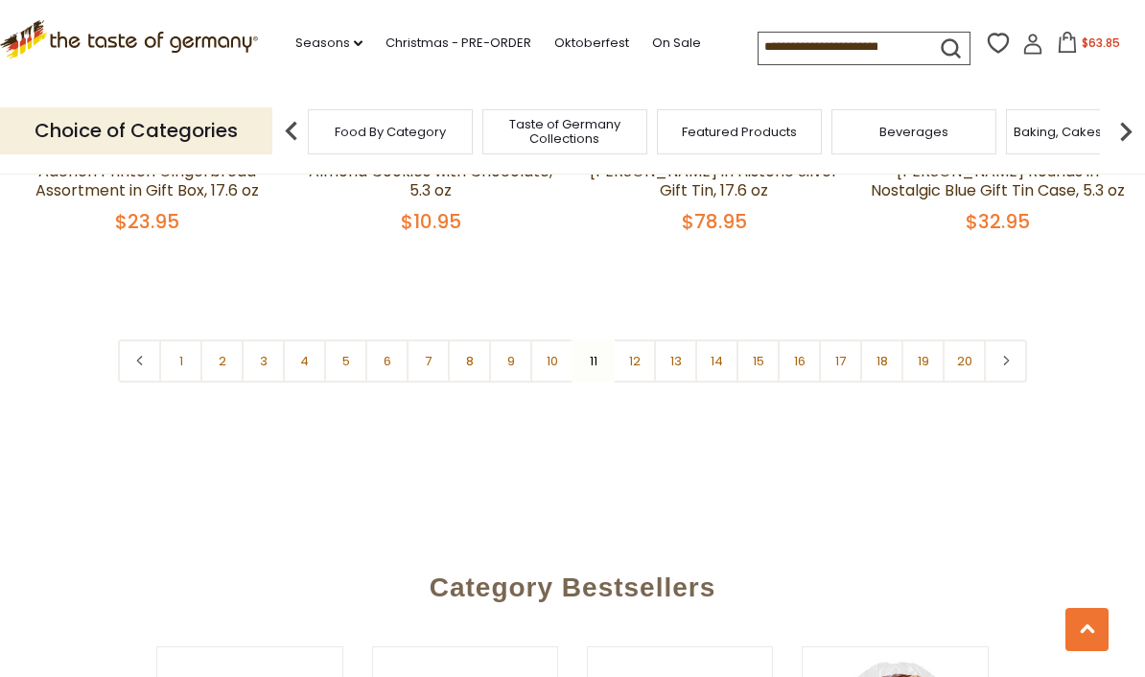
click at [640, 339] on link "12" at bounding box center [634, 360] width 43 height 43
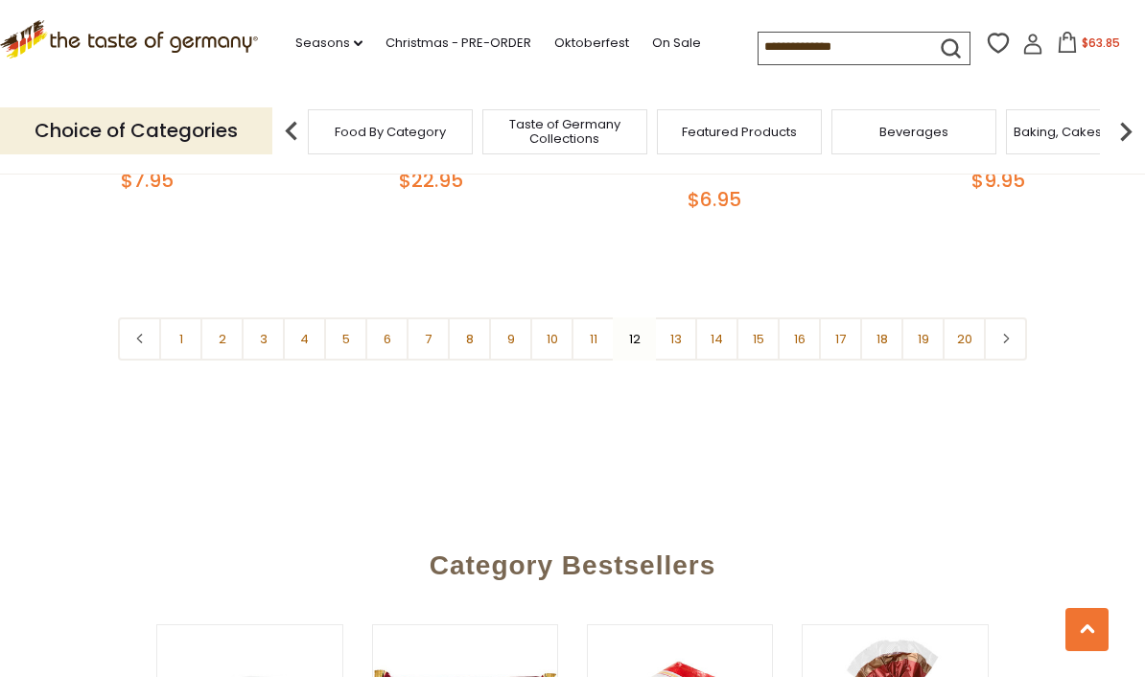
scroll to position [4705, 0]
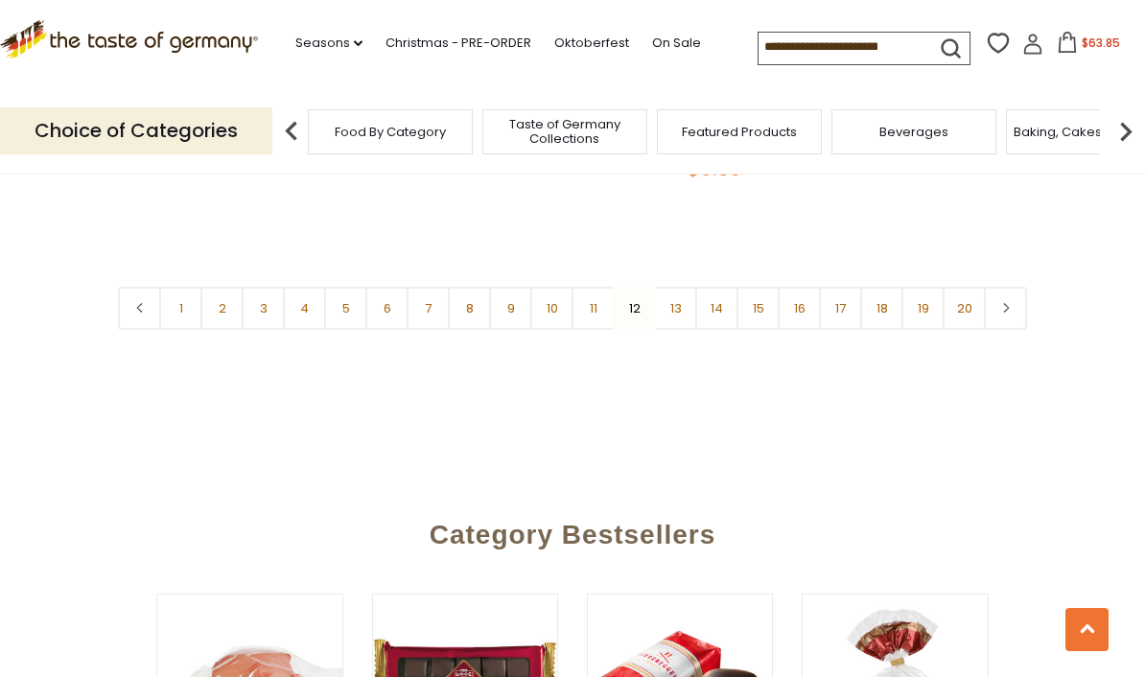
click at [673, 287] on link "13" at bounding box center [675, 308] width 43 height 43
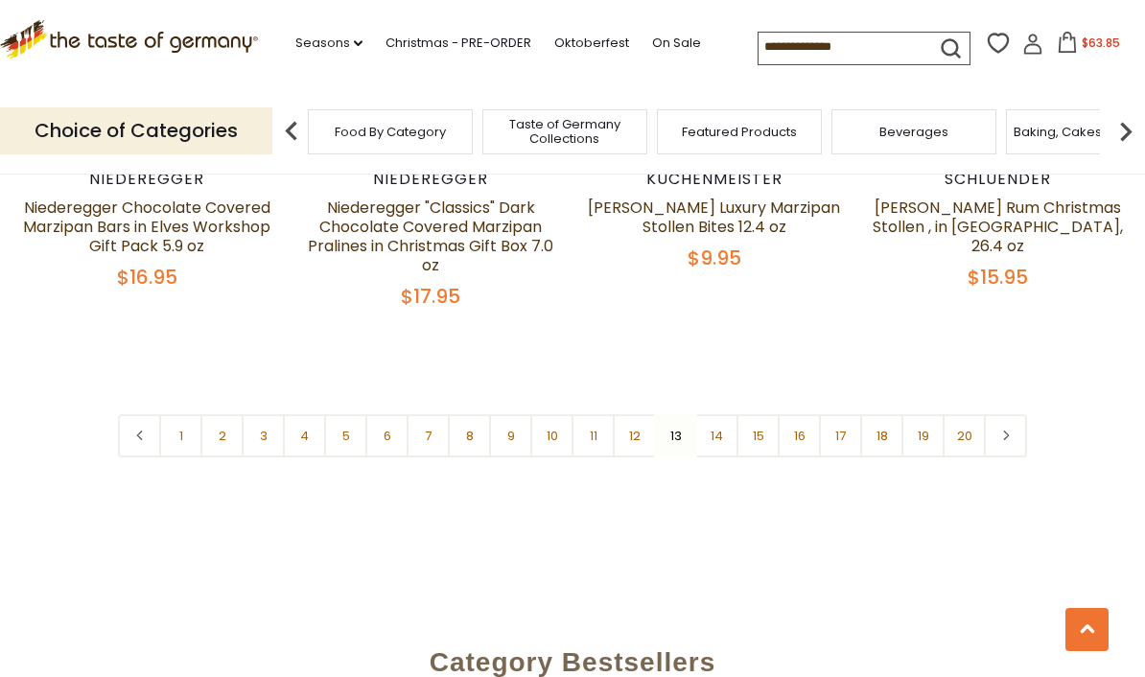
scroll to position [4689, 0]
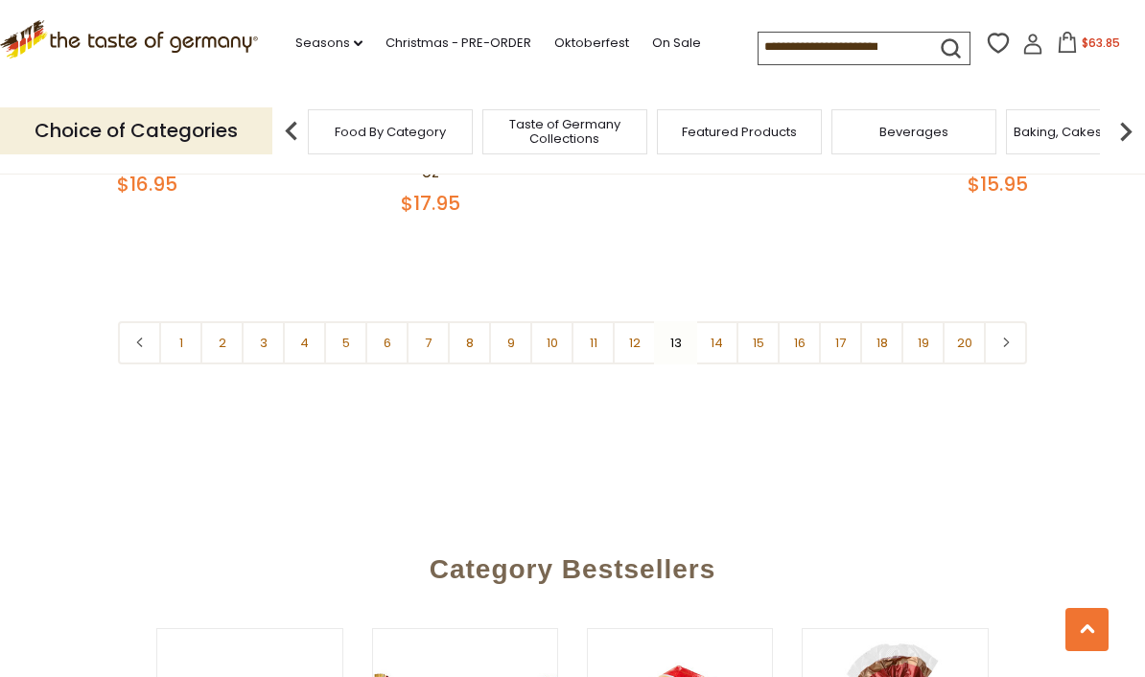
click at [721, 321] on link "14" at bounding box center [716, 342] width 43 height 43
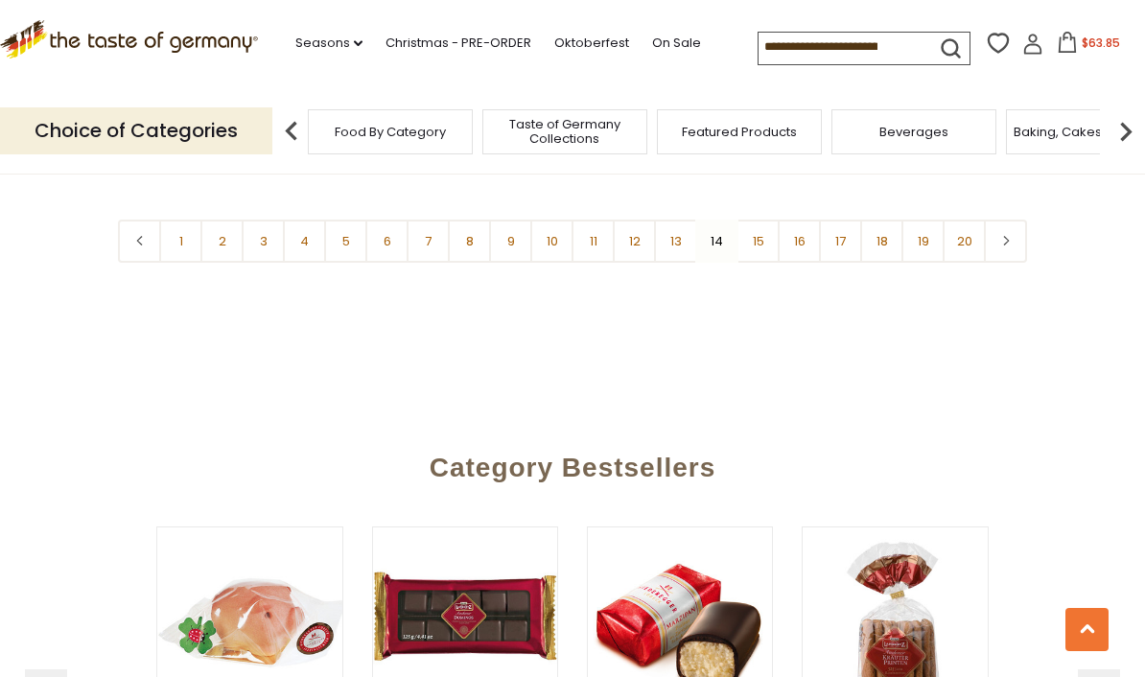
scroll to position [4735, 0]
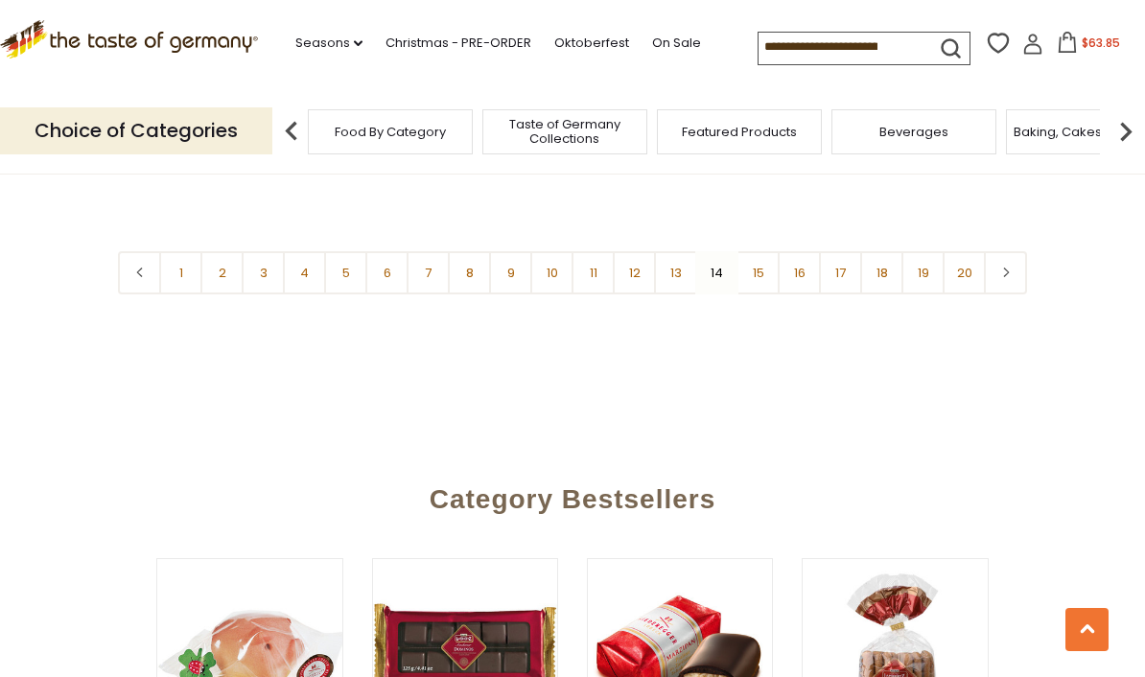
click at [762, 251] on link "15" at bounding box center [757, 272] width 43 height 43
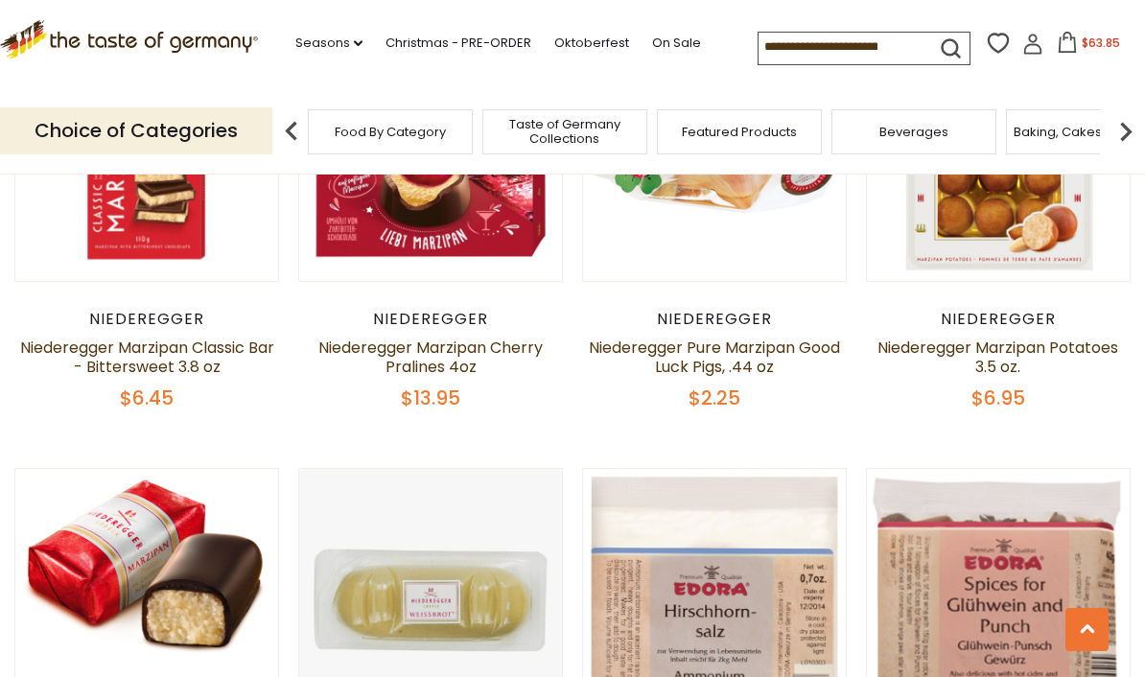
scroll to position [4048, 0]
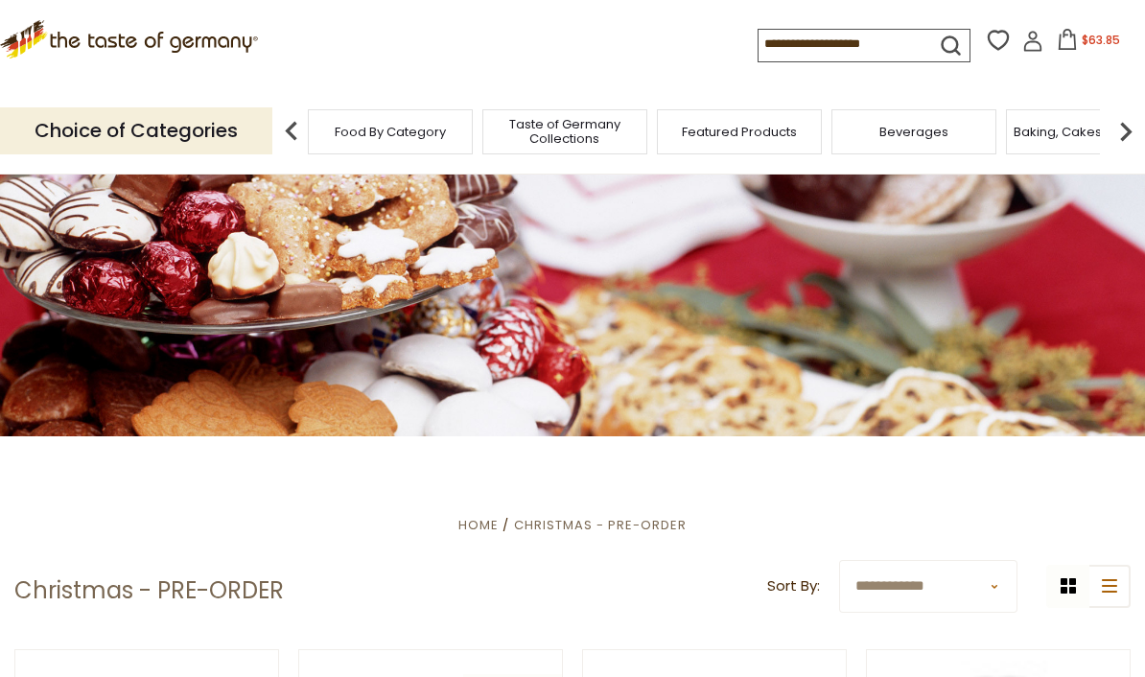
scroll to position [4439, 0]
